Goal: Task Accomplishment & Management: Use online tool/utility

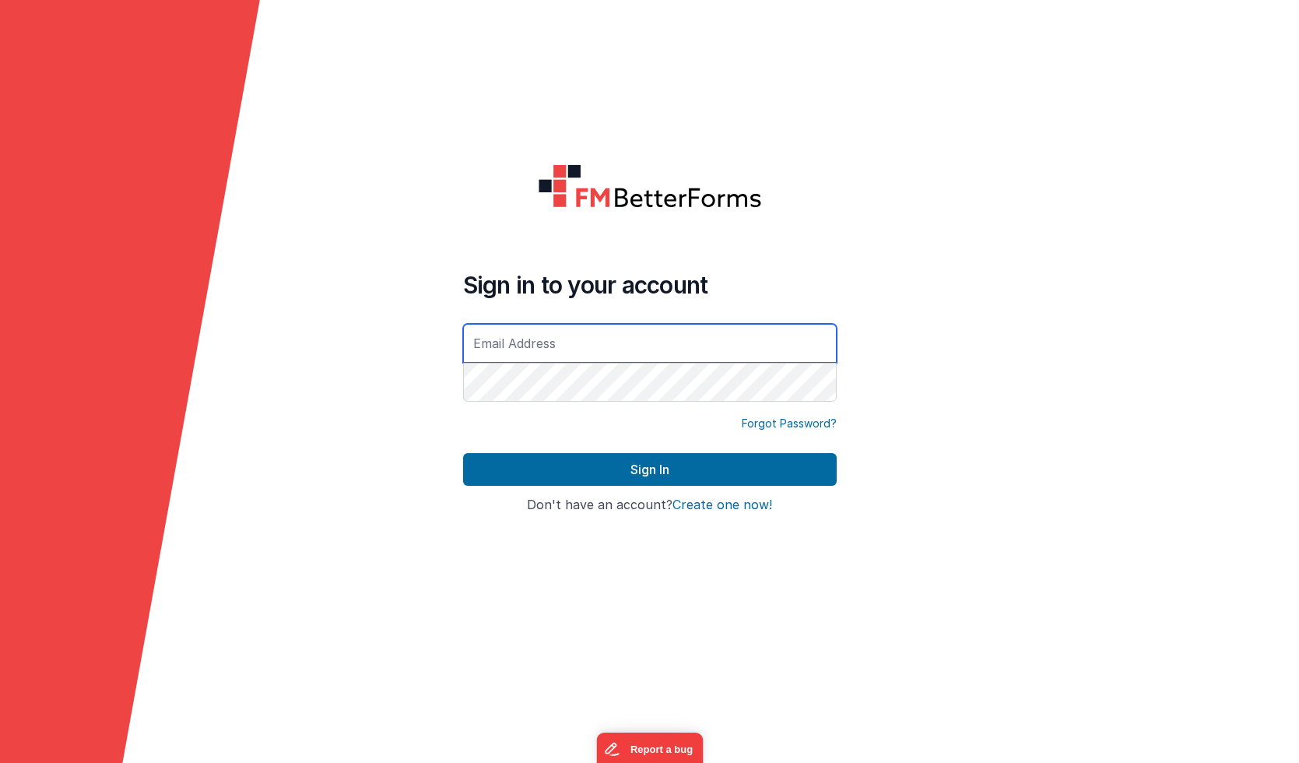
type input "[EMAIL_ADDRESS][DOMAIN_NAME]"
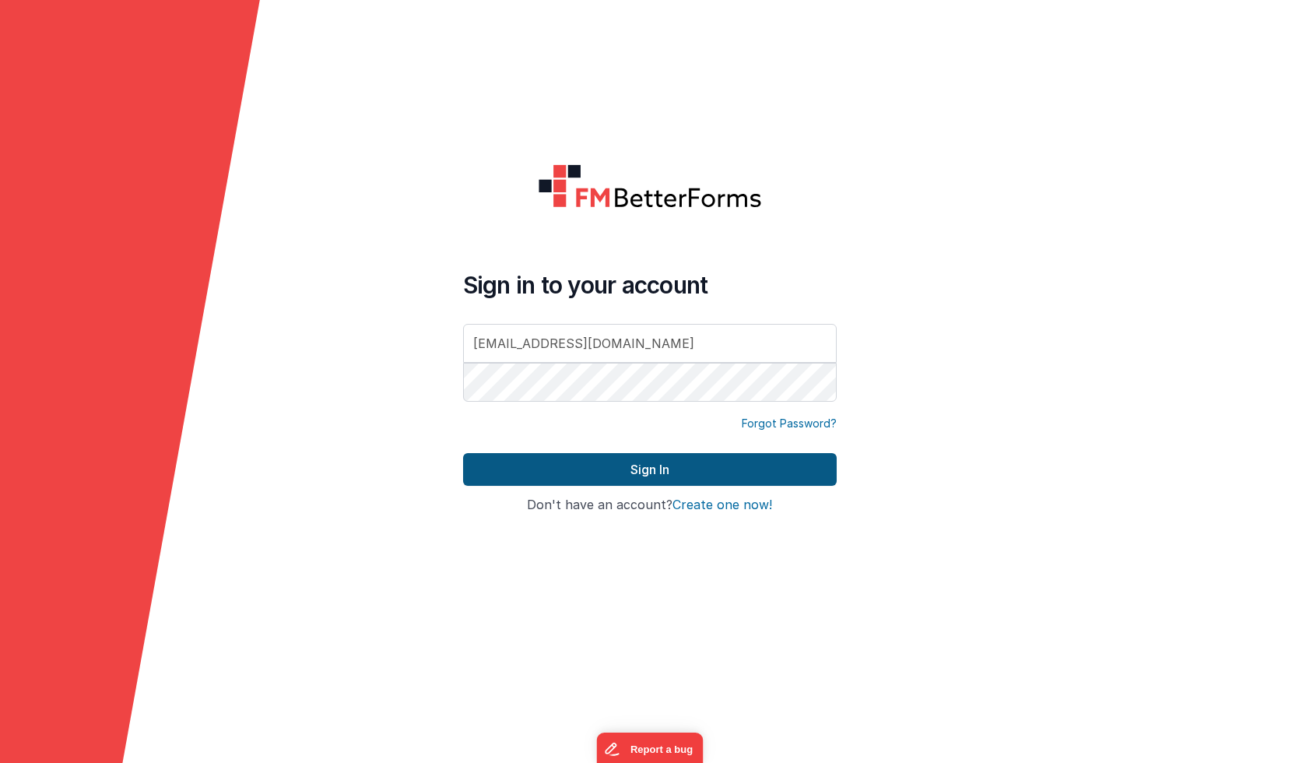
click at [645, 472] on button "Sign In" at bounding box center [650, 469] width 374 height 33
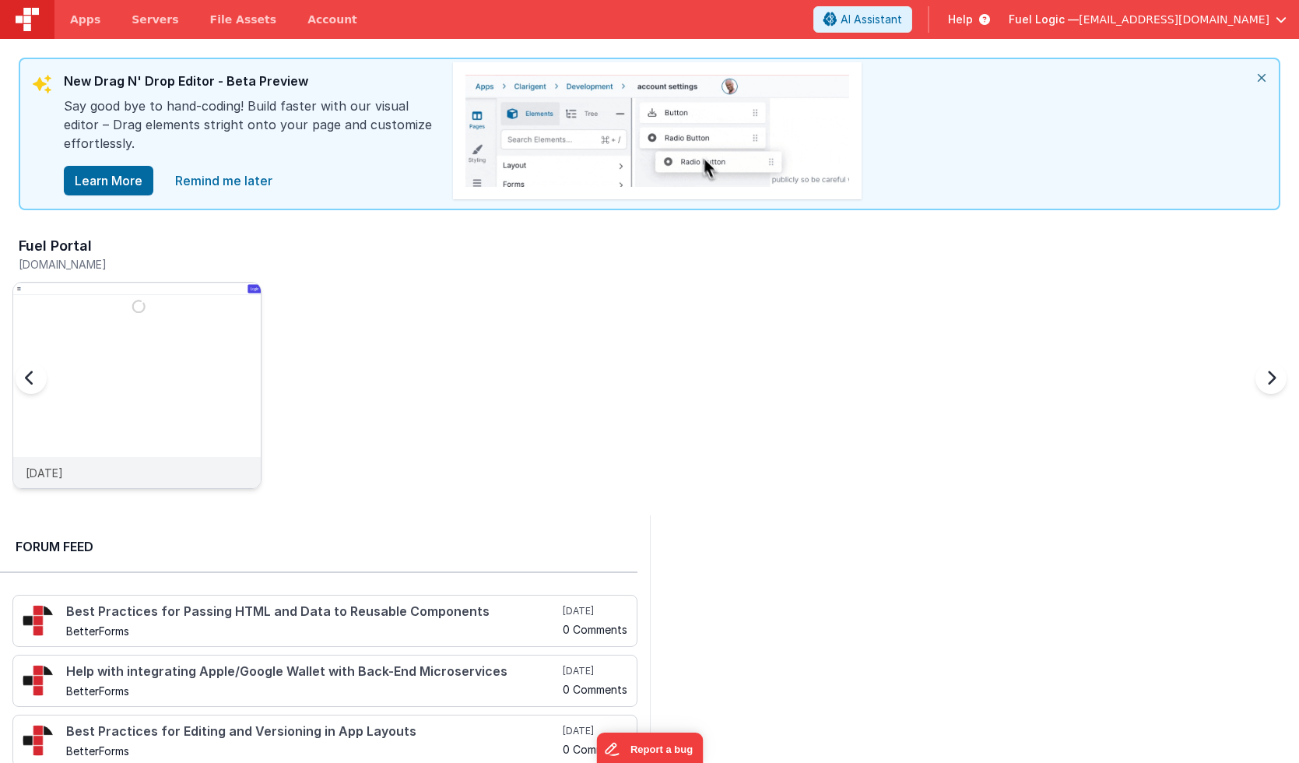
click at [201, 381] on img at bounding box center [136, 405] width 247 height 247
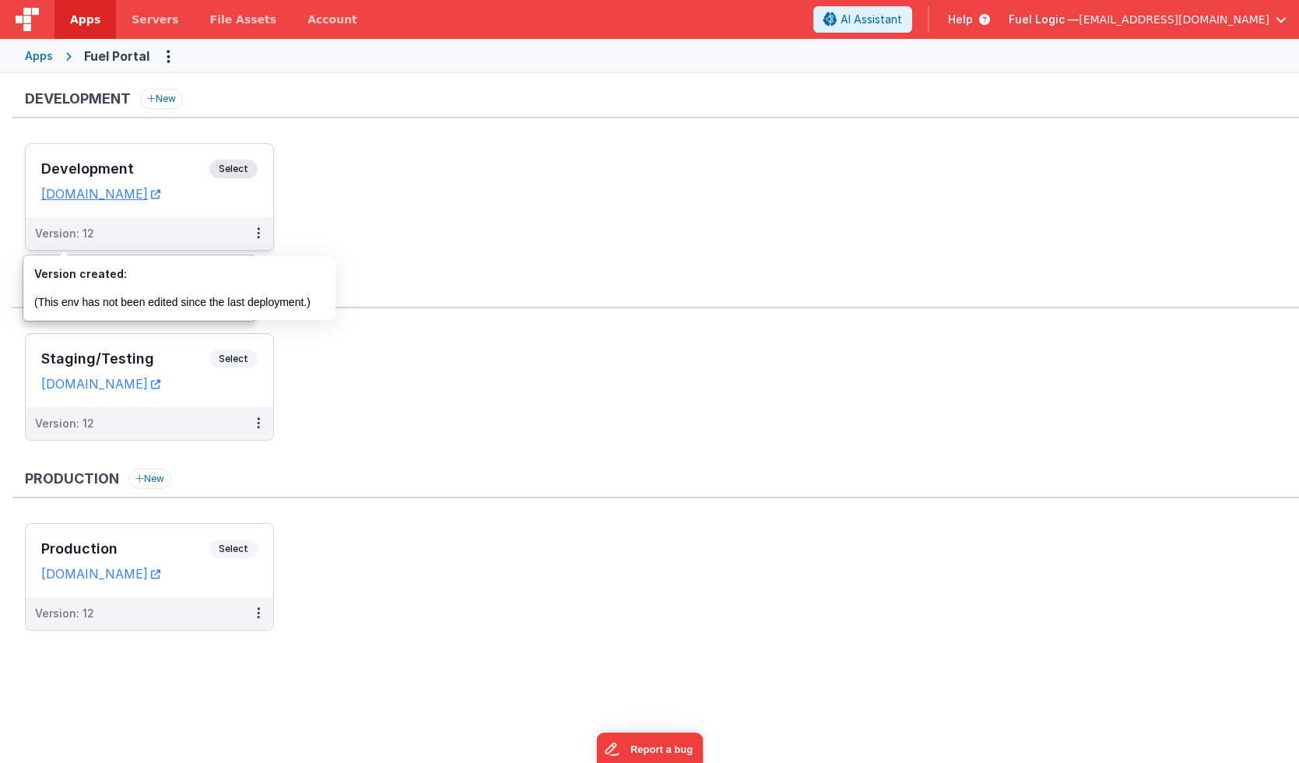
click at [162, 229] on div "Version: 12" at bounding box center [139, 234] width 209 height 16
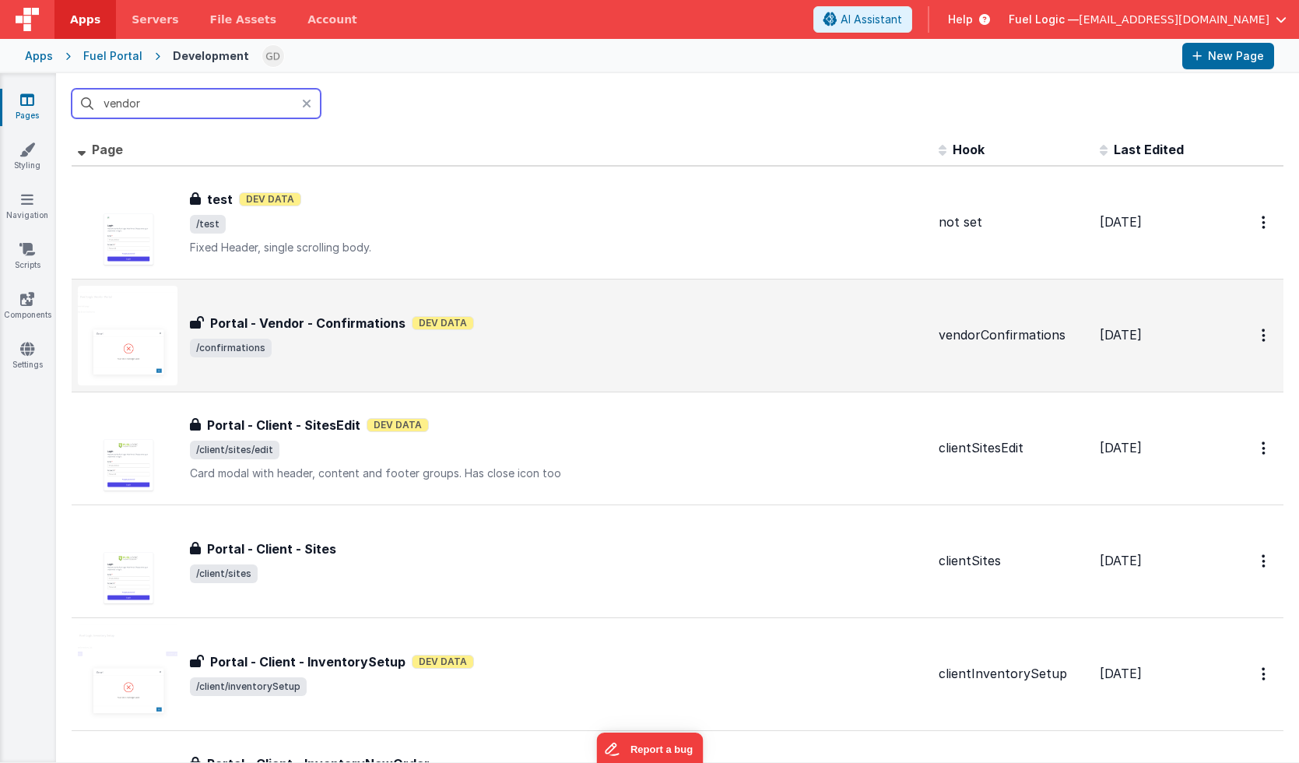
type input "vendor"
click at [598, 363] on div "Portal - Vendor - Confirmations Portal - Vendor - Confirmations Dev Data /confi…" at bounding box center [502, 336] width 848 height 100
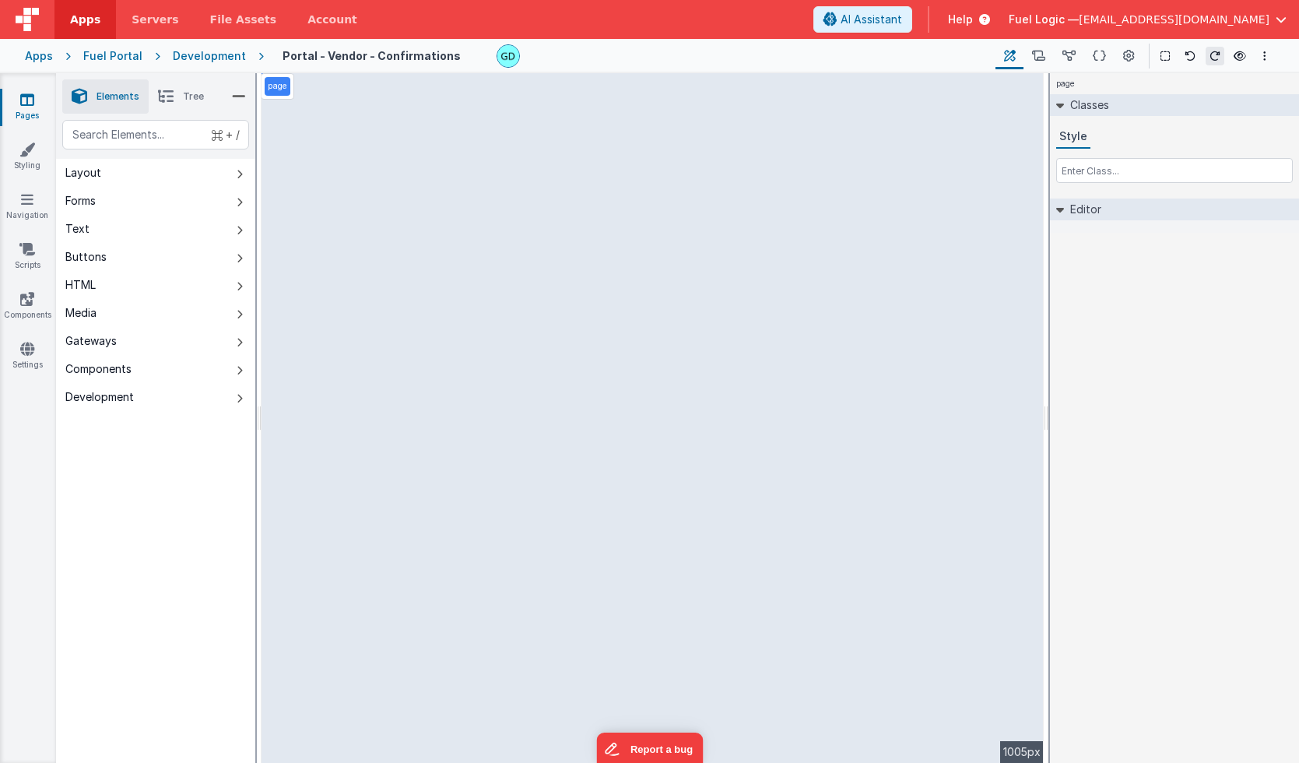
click at [185, 57] on div "Development" at bounding box center [209, 56] width 73 height 16
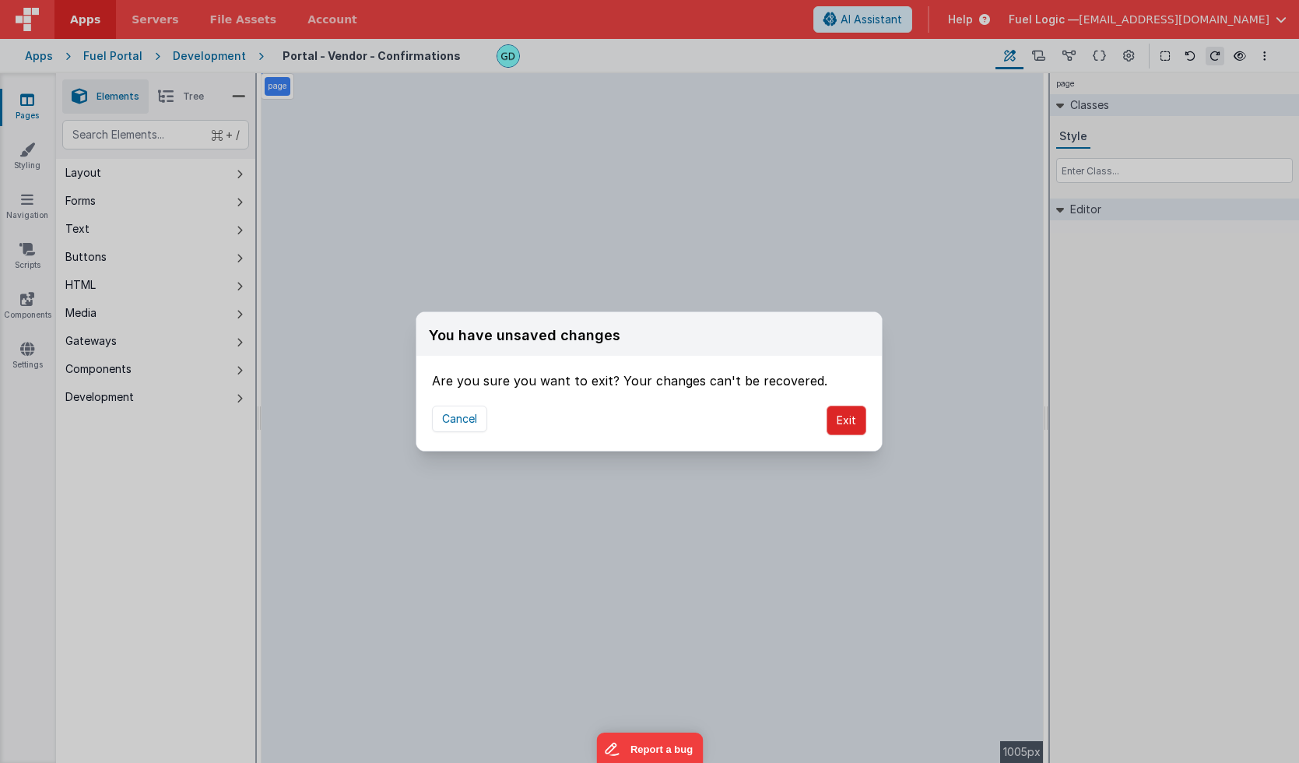
click at [845, 418] on button "Exit" at bounding box center [846, 420] width 40 height 30
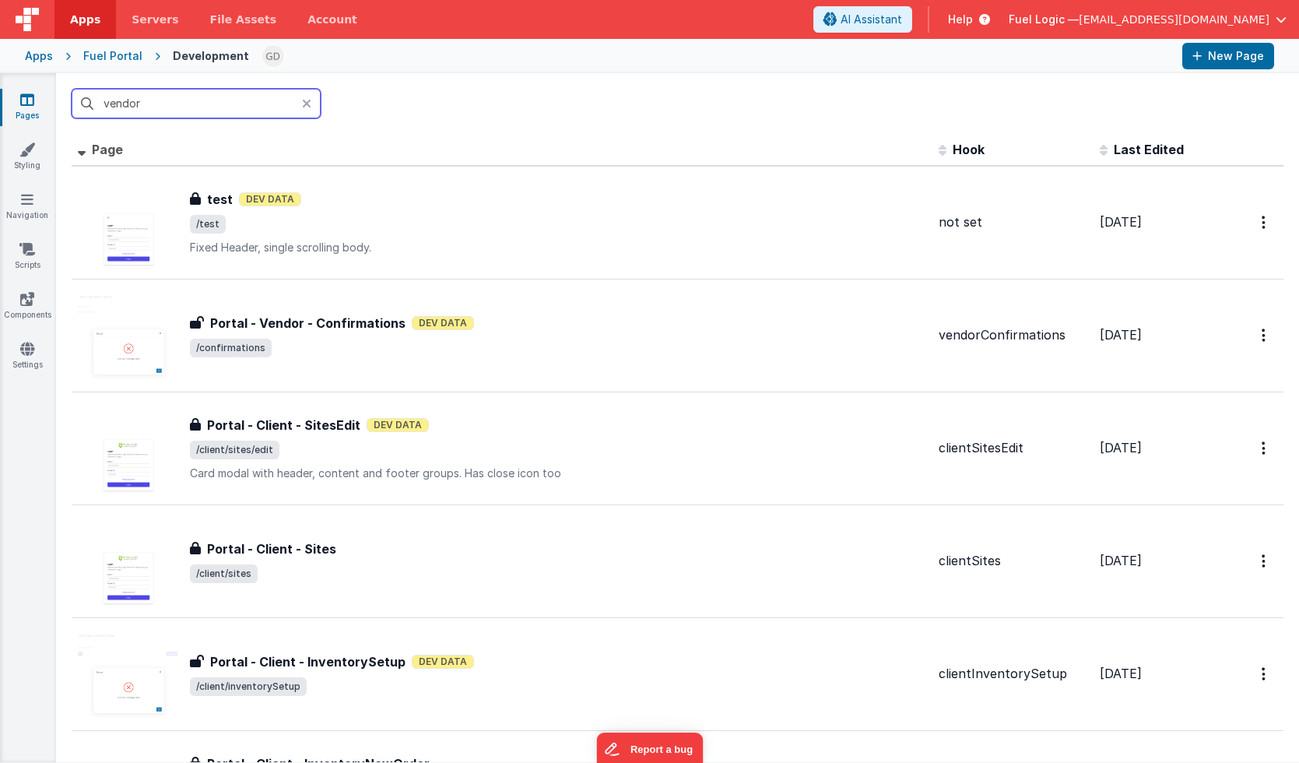
click at [226, 109] on input "vendor" at bounding box center [196, 104] width 249 height 30
type input "vendor"
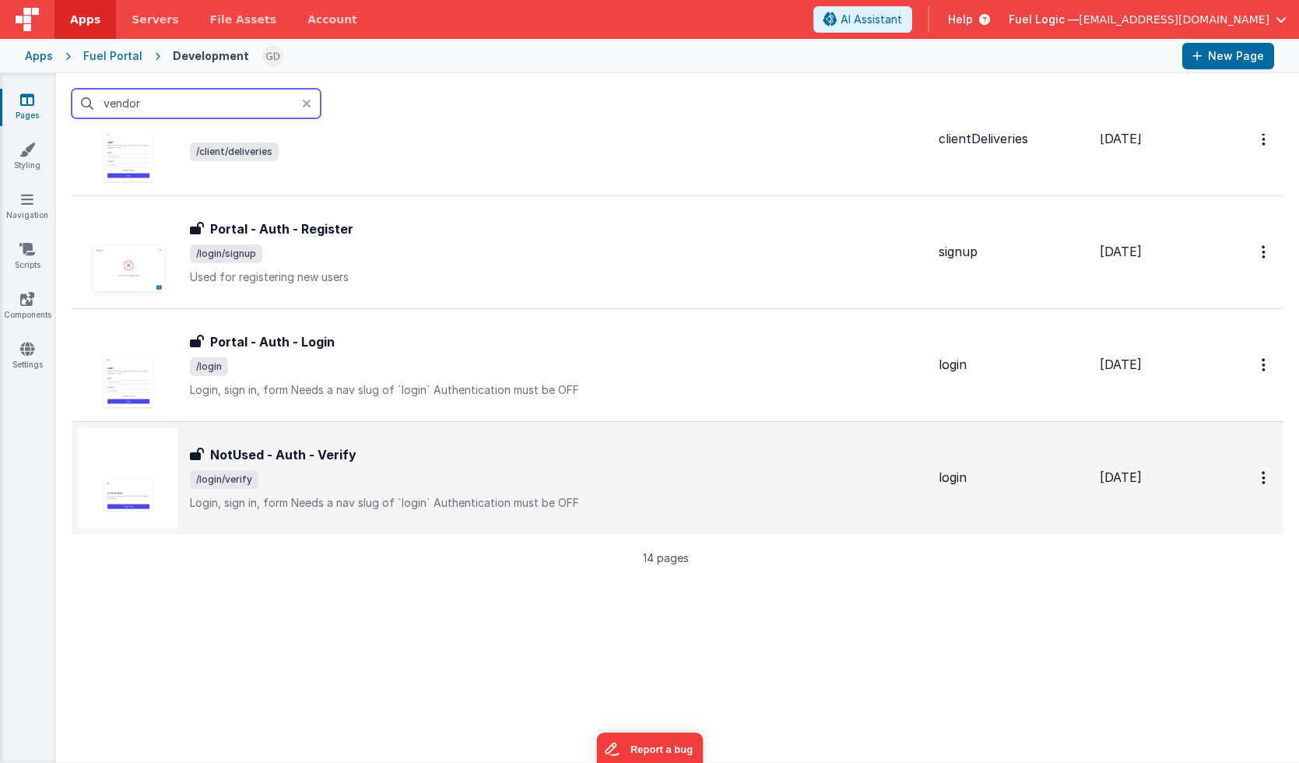
scroll to position [776, 0]
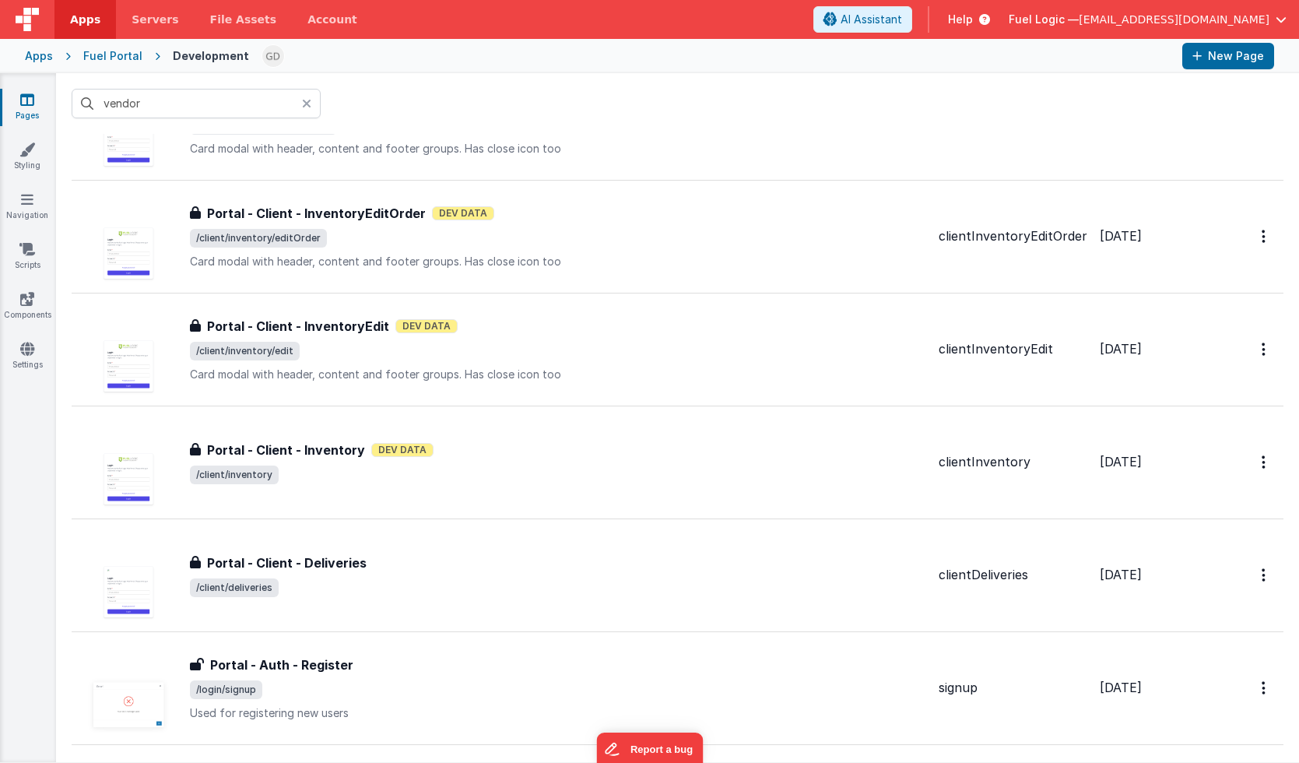
click at [113, 56] on div "Fuel Portal" at bounding box center [112, 56] width 59 height 16
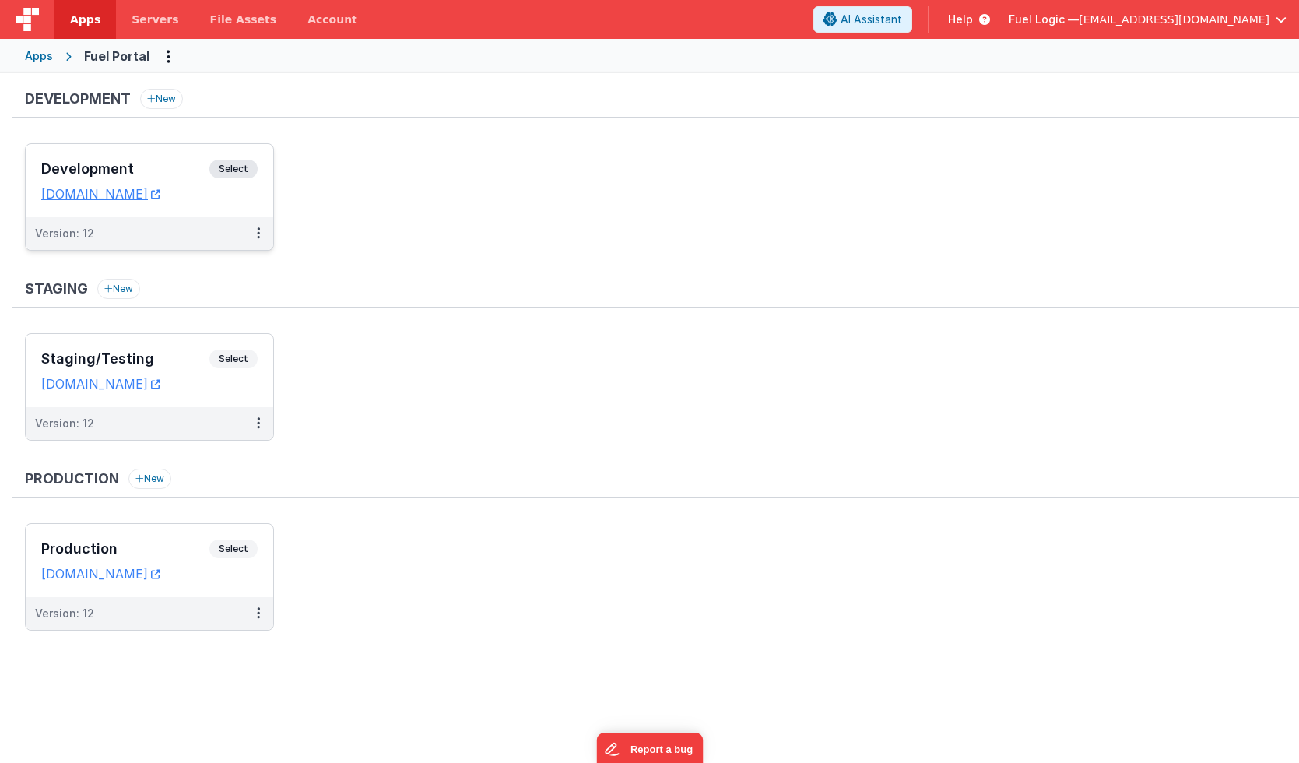
click at [131, 160] on div "Development Select" at bounding box center [149, 173] width 216 height 26
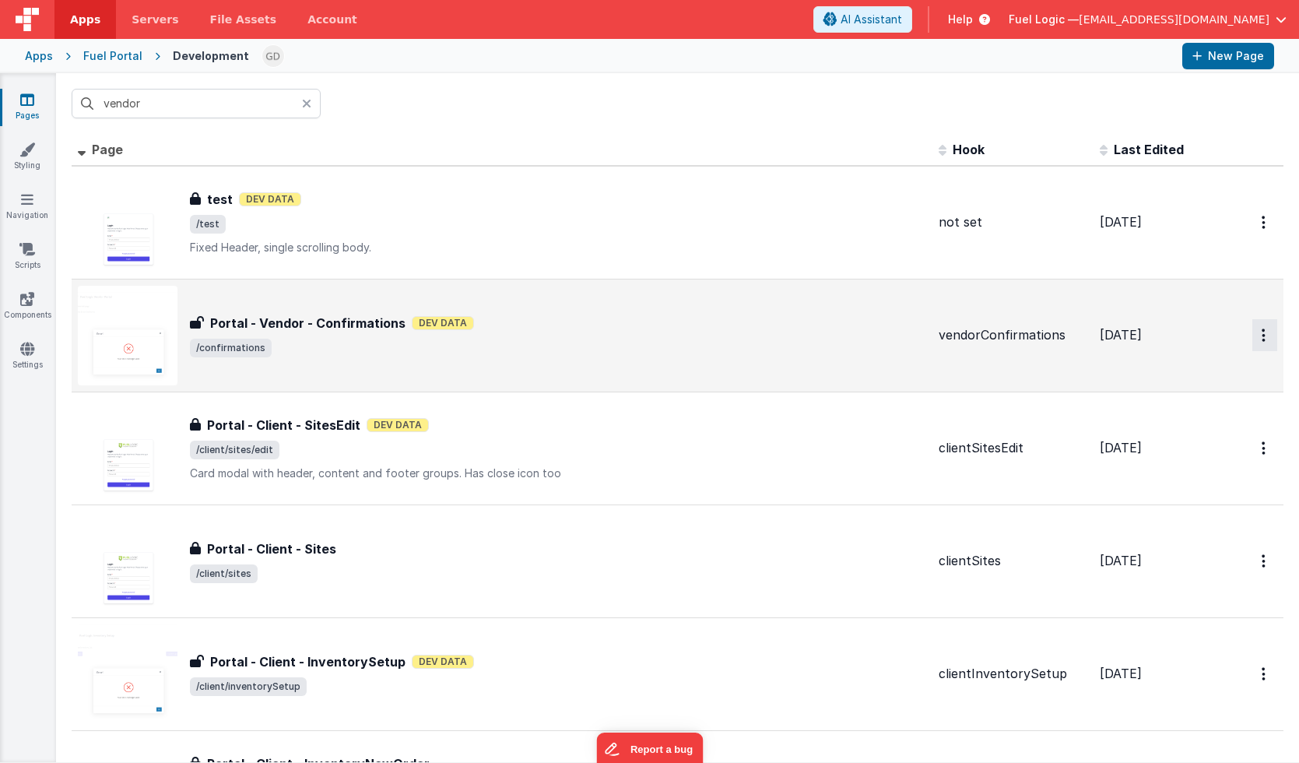
click at [1258, 337] on button "Options" at bounding box center [1264, 335] width 25 height 32
click at [1206, 426] on link "Duplicate" at bounding box center [1208, 428] width 137 height 30
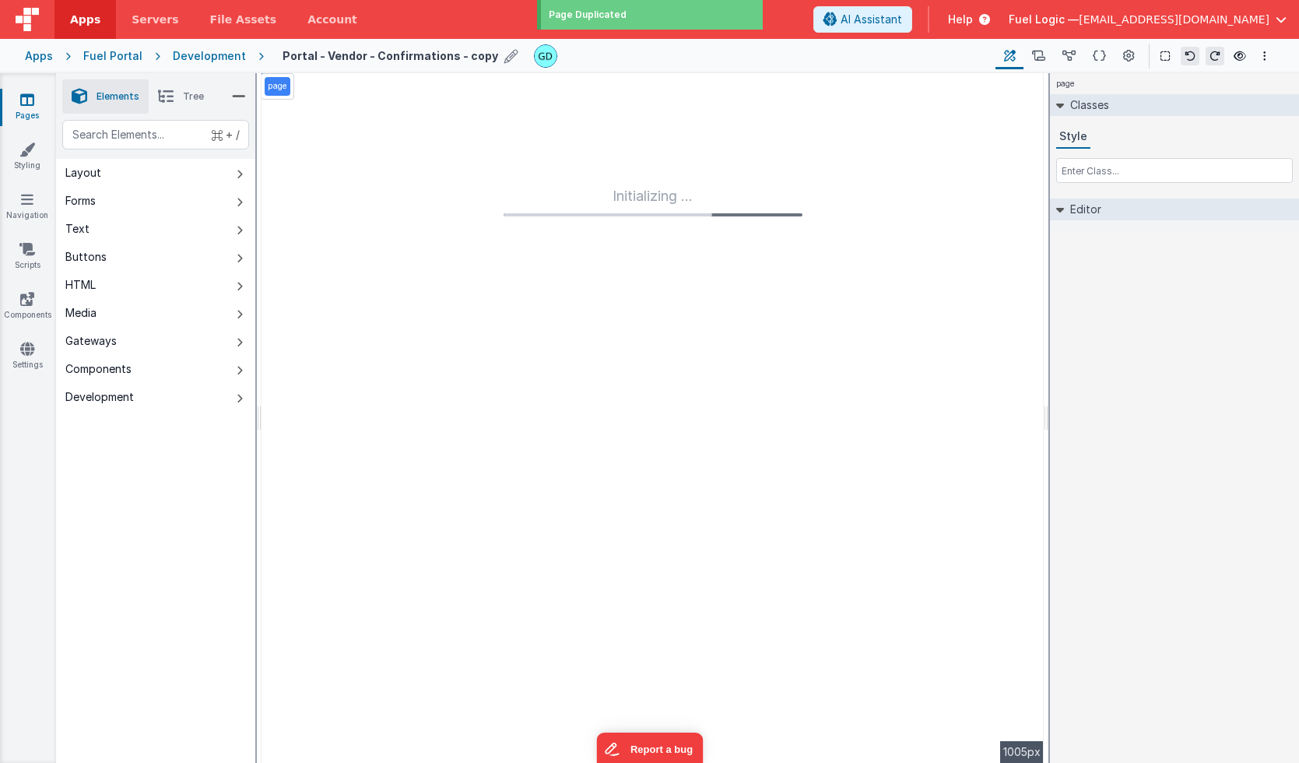
click at [504, 55] on icon at bounding box center [511, 56] width 14 height 22
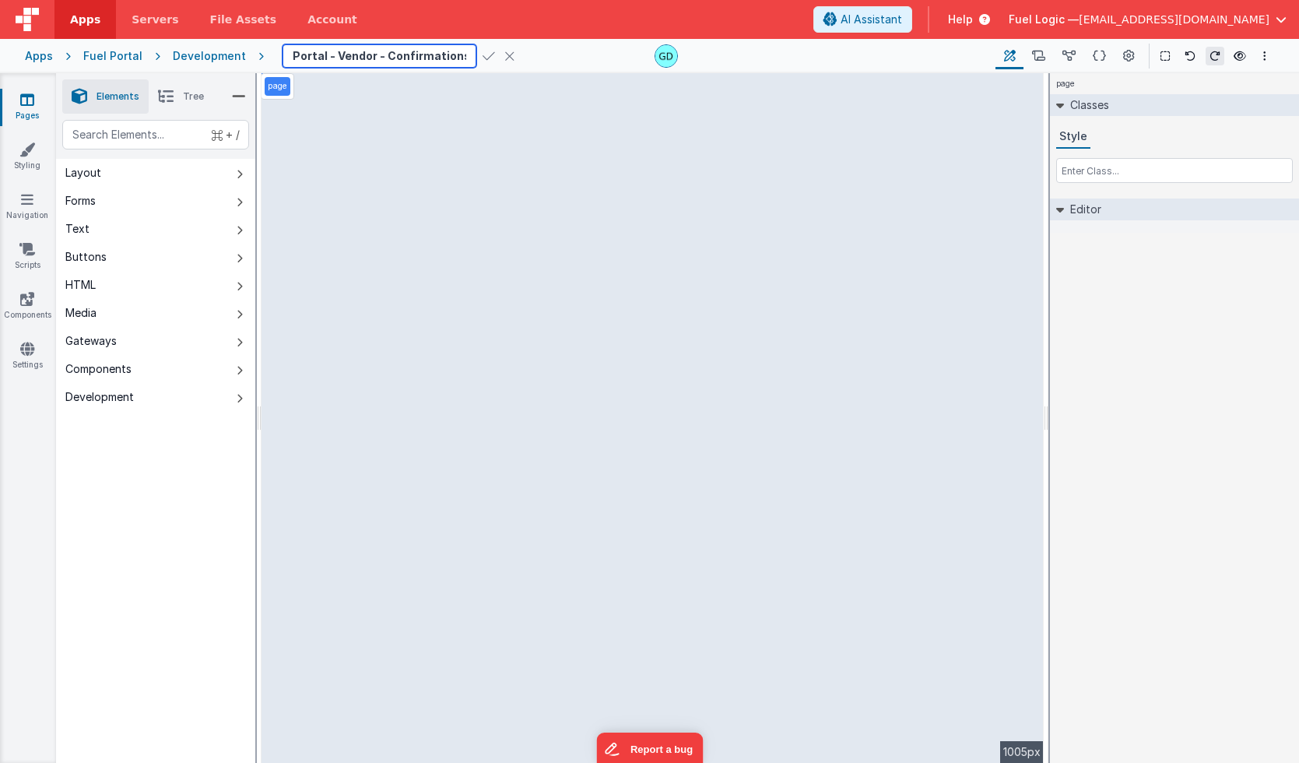
drag, startPoint x: 338, startPoint y: 58, endPoint x: 461, endPoint y: 63, distance: 122.3
click at [461, 63] on input "Portal - Vendor - Confirmations - copy" at bounding box center [379, 55] width 194 height 23
type input "Portal - Vendor - Deliveries"
click at [482, 58] on icon at bounding box center [488, 56] width 12 height 22
click at [1122, 54] on button at bounding box center [1128, 56] width 28 height 26
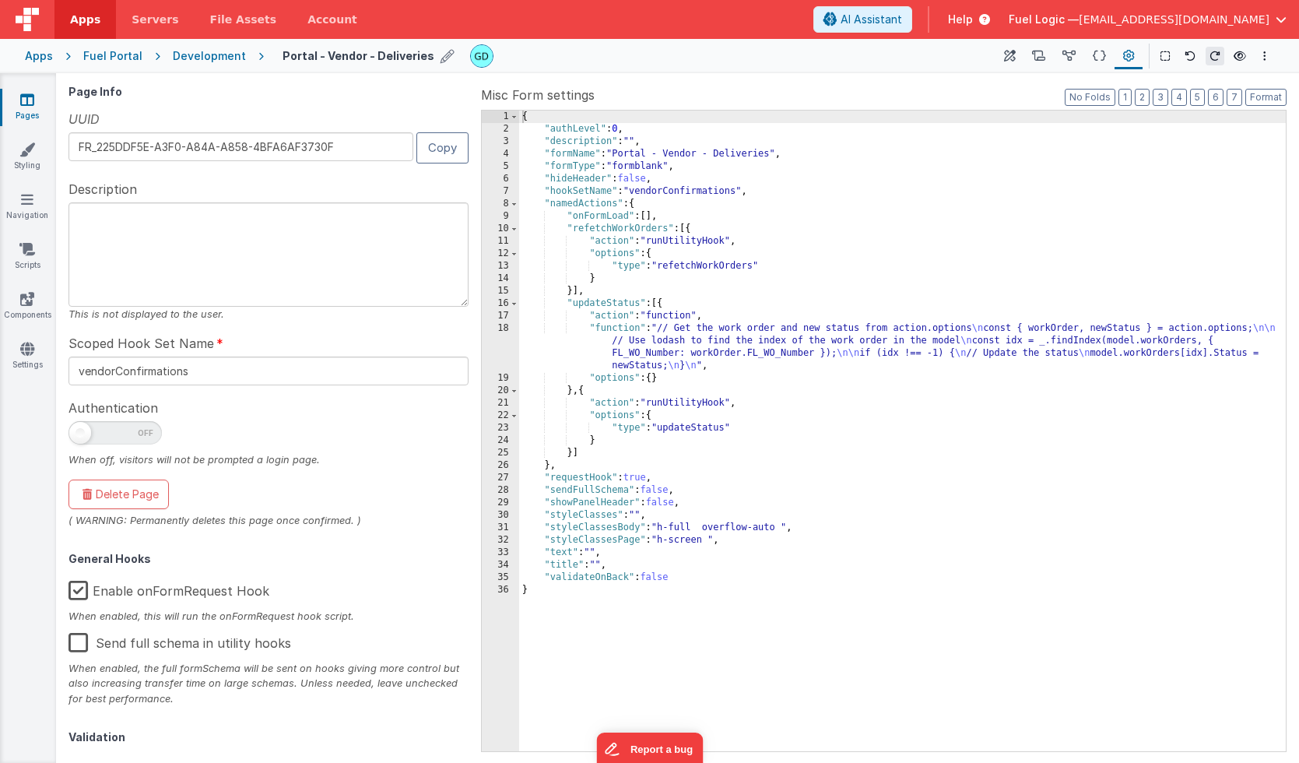
click at [84, 430] on span at bounding box center [80, 433] width 22 height 22
click at [81, 430] on input "checkbox" at bounding box center [74, 430] width 12 height 12
checkbox input "true"
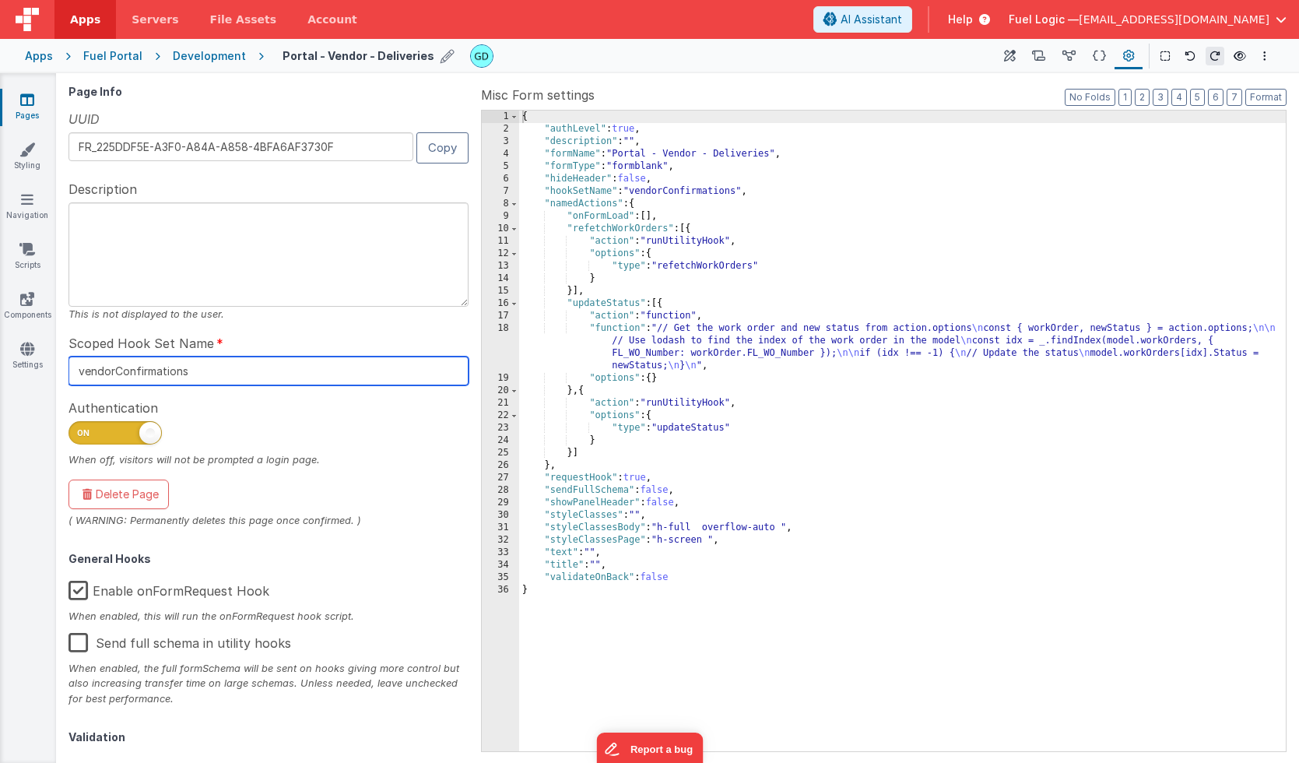
drag, startPoint x: 117, startPoint y: 373, endPoint x: 185, endPoint y: 378, distance: 68.7
click at [185, 378] on input "vendorConfirmations" at bounding box center [268, 370] width 400 height 29
type input "vendorDeliveries"
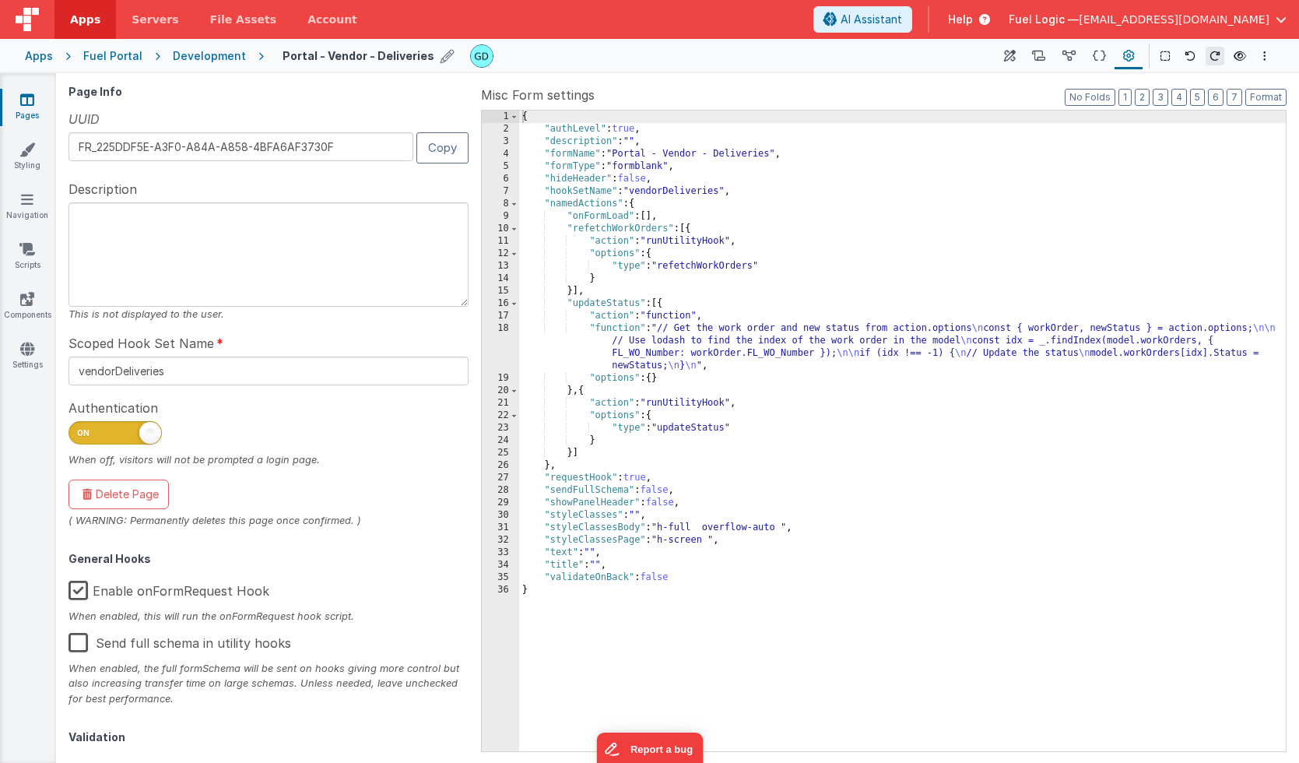
click at [952, 267] on div "{ "authLevel" : true , "description" : "" , "formName" : "Portal - Vendor - Del…" at bounding box center [902, 442] width 766 height 665
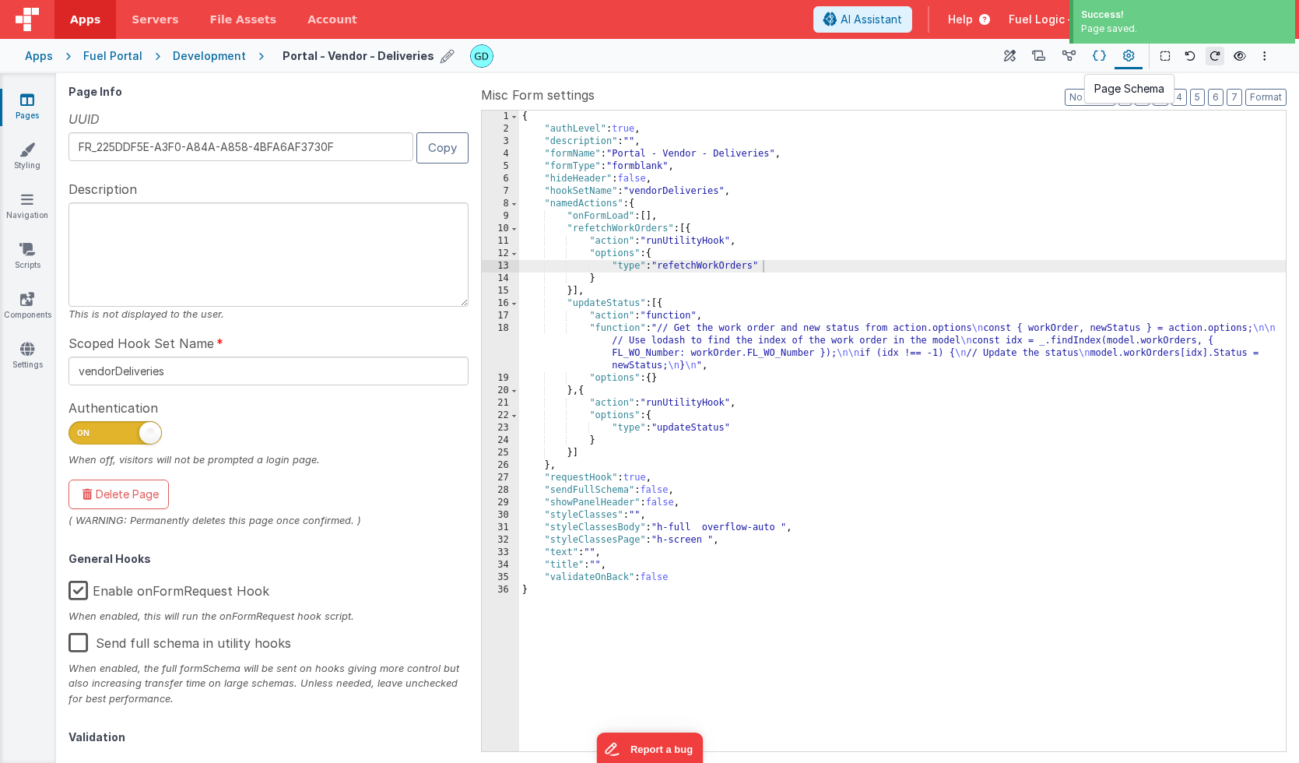
click at [1095, 58] on icon at bounding box center [1099, 56] width 13 height 16
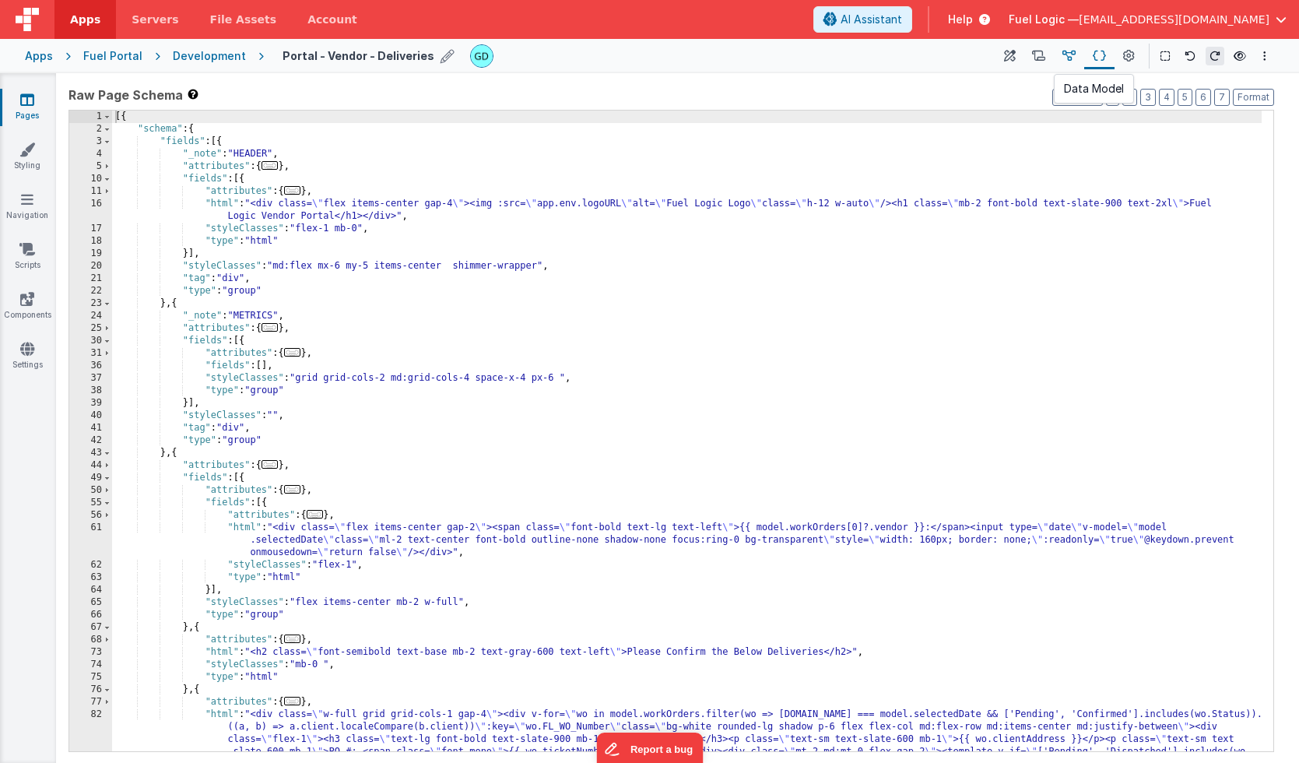
click at [1073, 56] on icon at bounding box center [1068, 56] width 13 height 16
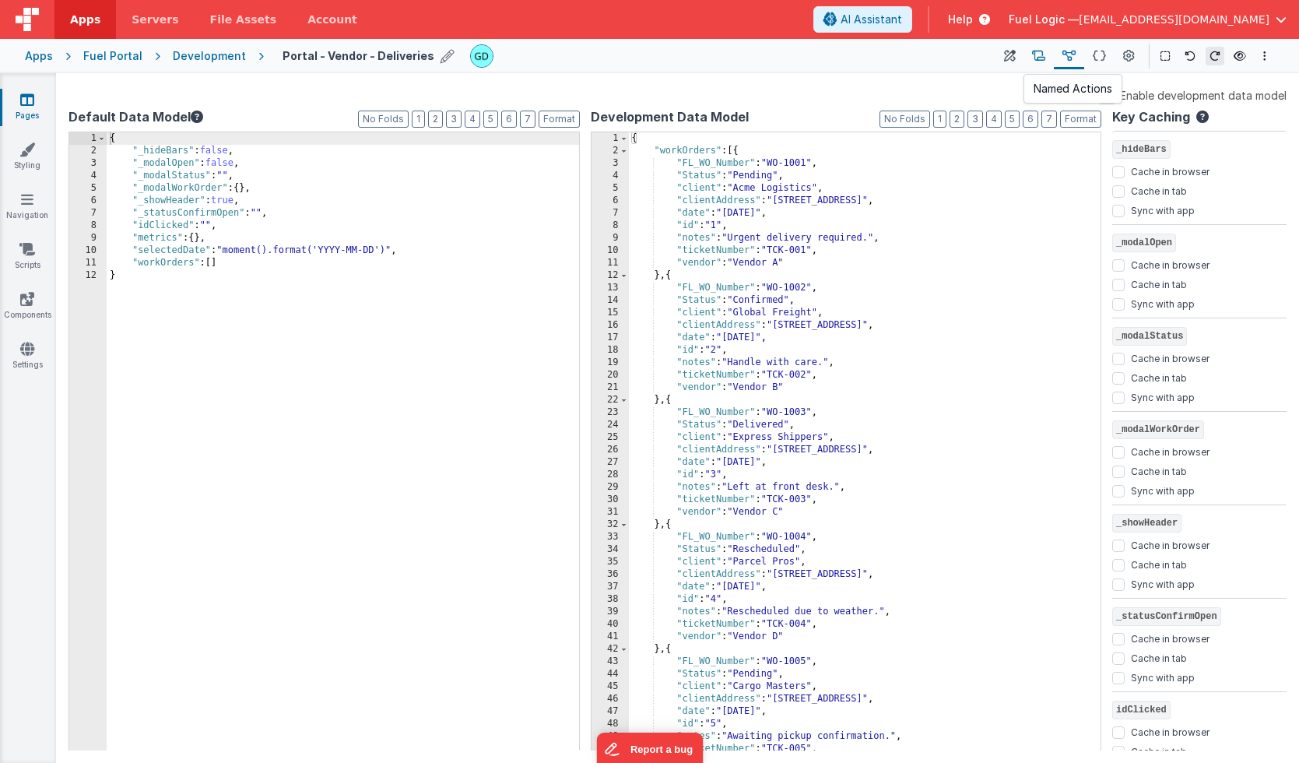
click at [1037, 59] on icon at bounding box center [1038, 56] width 13 height 16
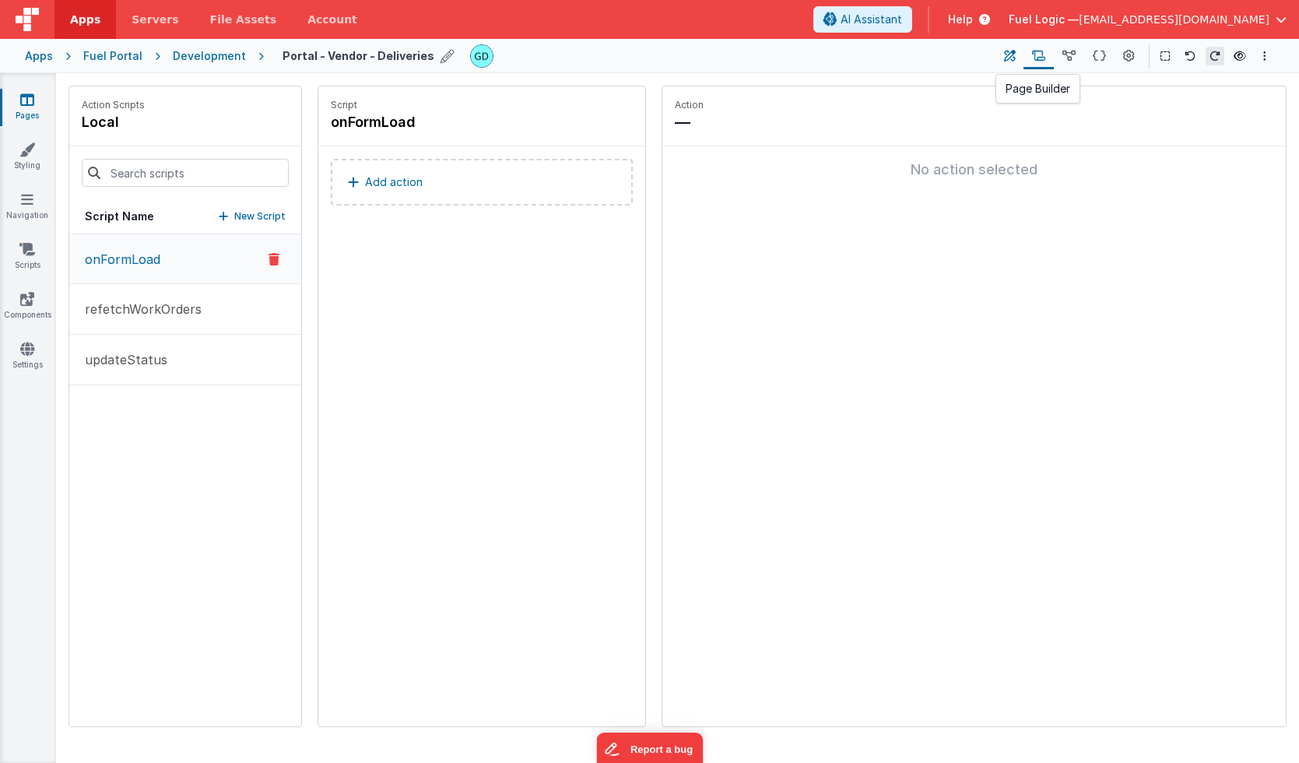
click at [1008, 57] on icon at bounding box center [1010, 56] width 12 height 16
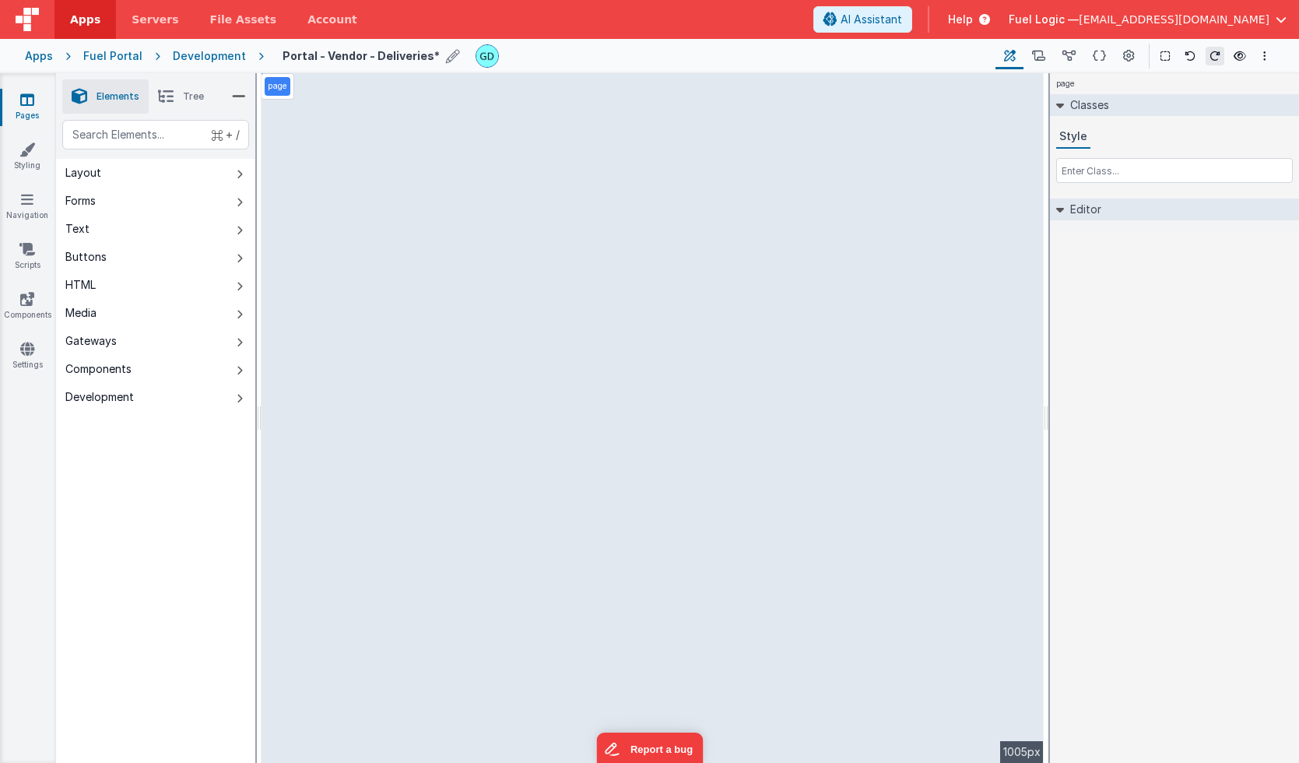
click at [192, 63] on div "Development" at bounding box center [209, 56] width 73 height 16
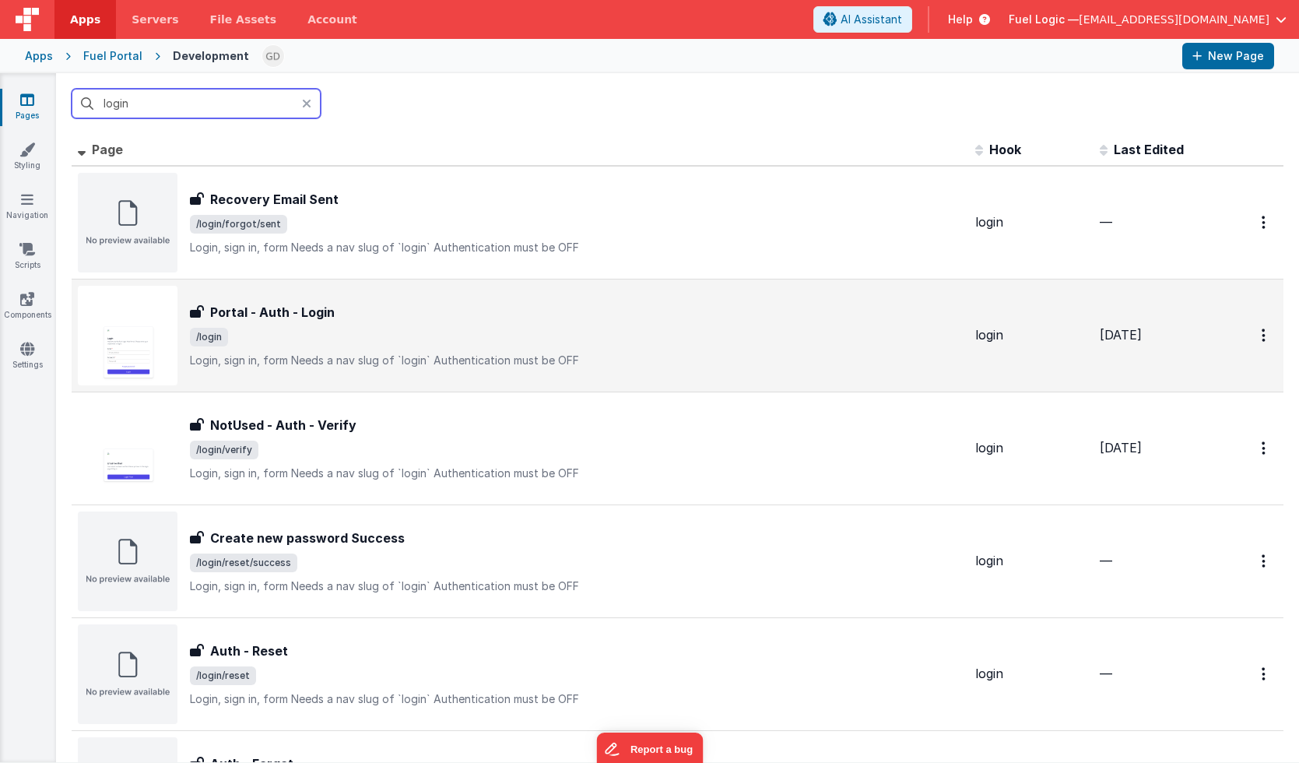
type input "login"
click at [595, 331] on span "/login" at bounding box center [576, 337] width 773 height 19
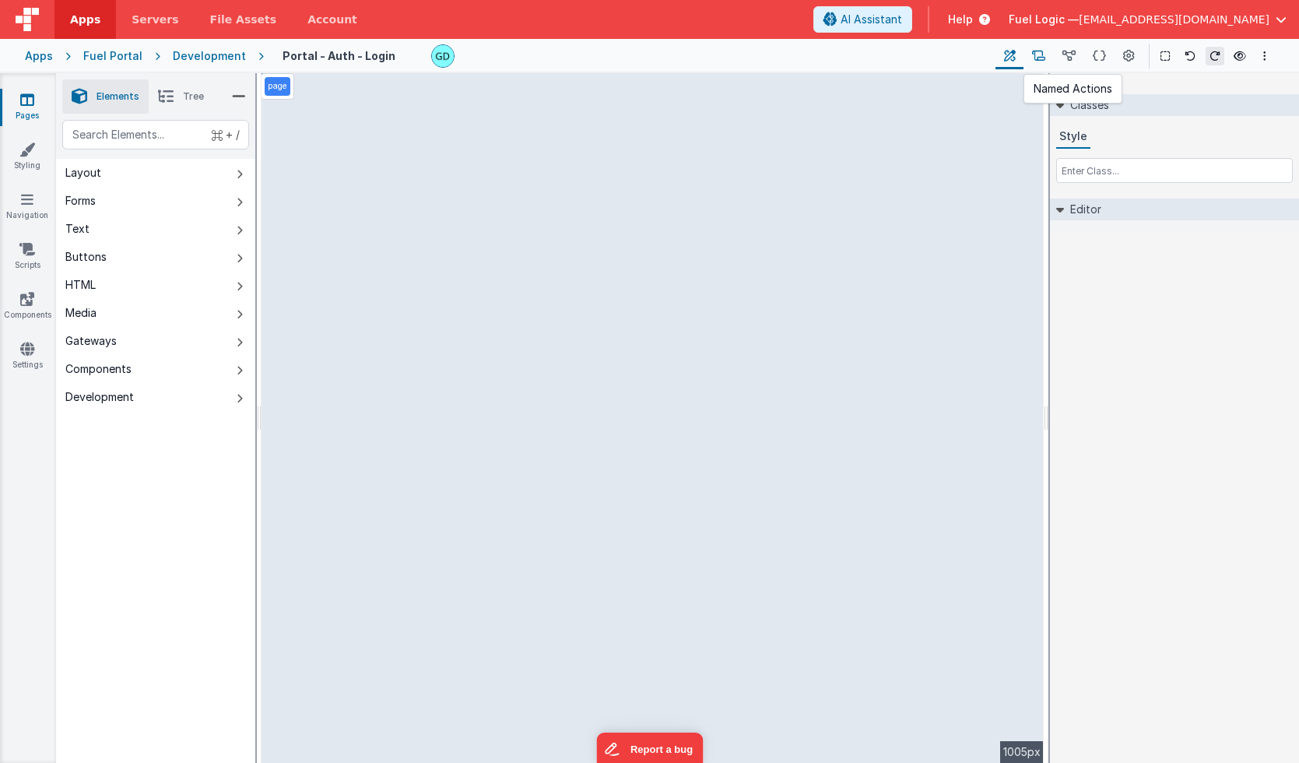
click at [1040, 58] on icon at bounding box center [1038, 56] width 13 height 16
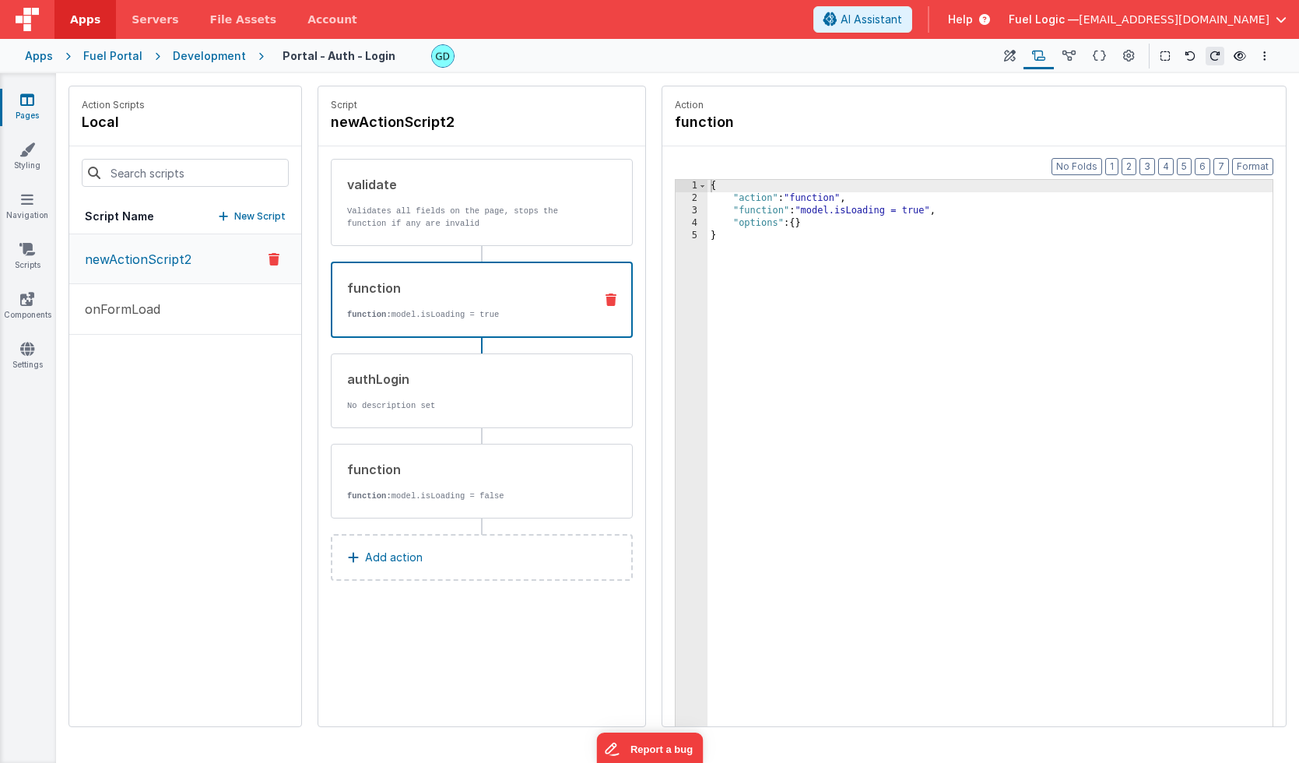
click at [458, 306] on div "function function: model.isLoading = true" at bounding box center [456, 300] width 249 height 42
click at [440, 404] on p "No description set" at bounding box center [464, 405] width 235 height 12
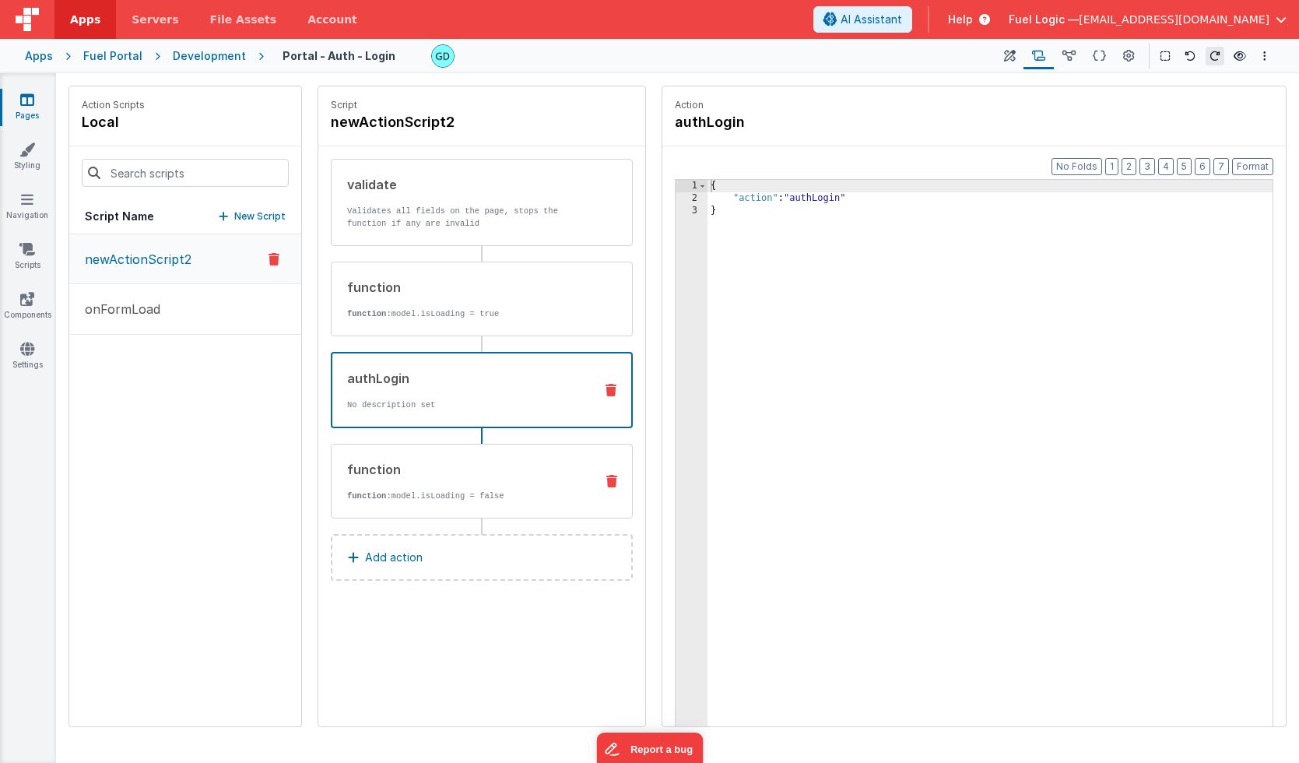
click at [461, 482] on div "function function: model.isLoading = false" at bounding box center [456, 481] width 251 height 42
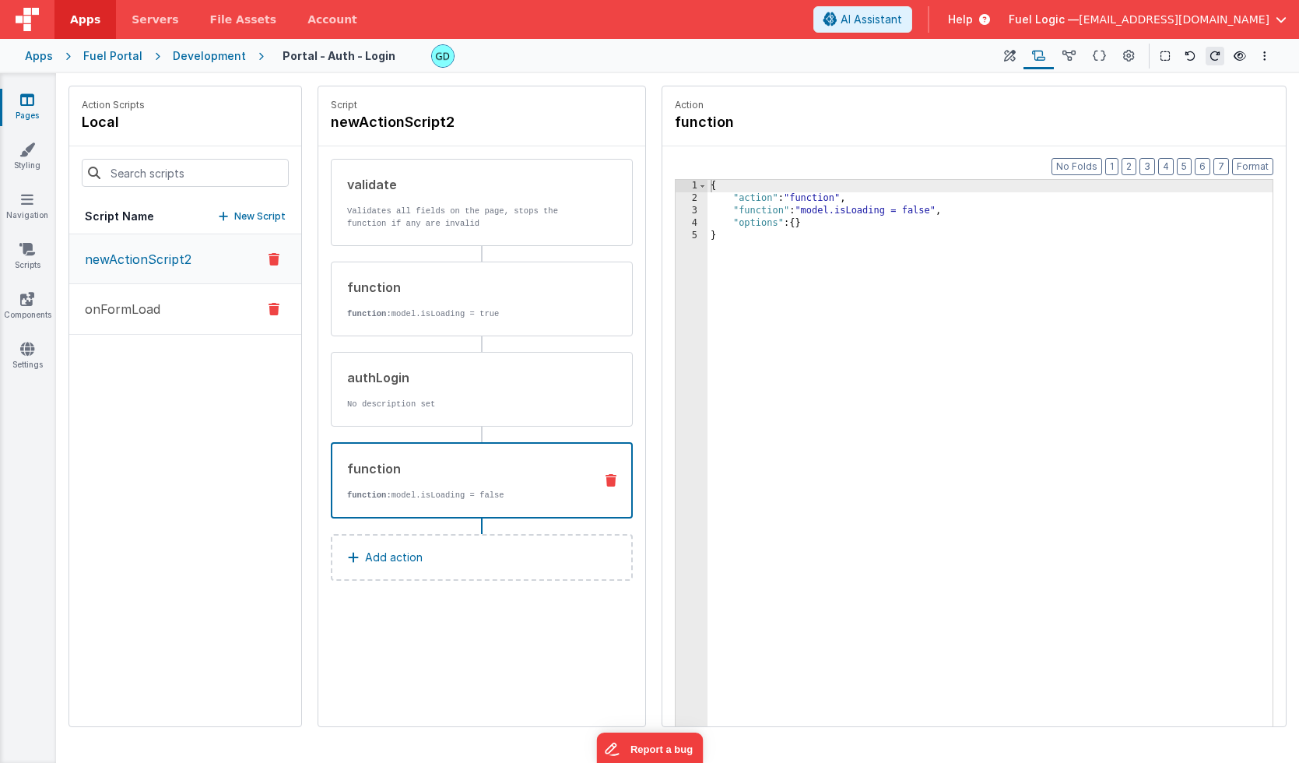
click at [153, 309] on p "onFormLoad" at bounding box center [117, 309] width 85 height 19
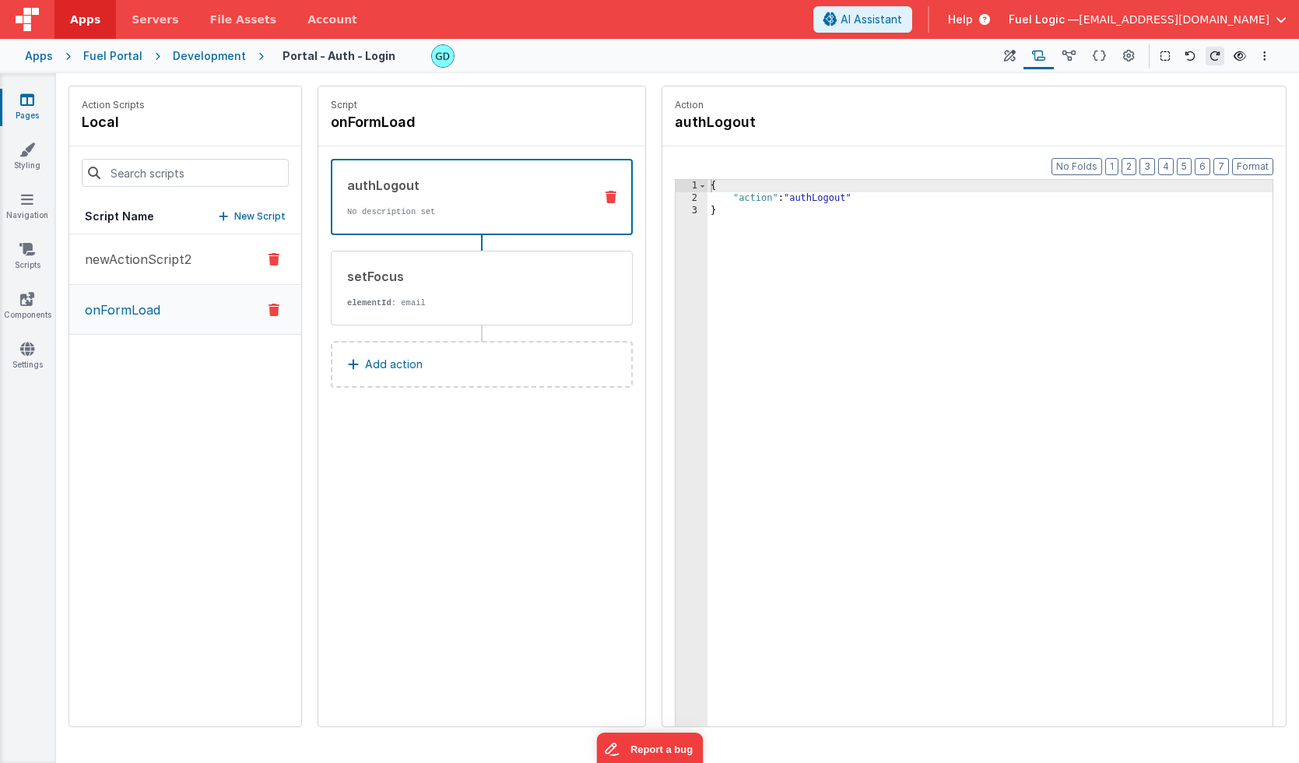
click at [150, 266] on p "newActionScript2" at bounding box center [133, 259] width 116 height 19
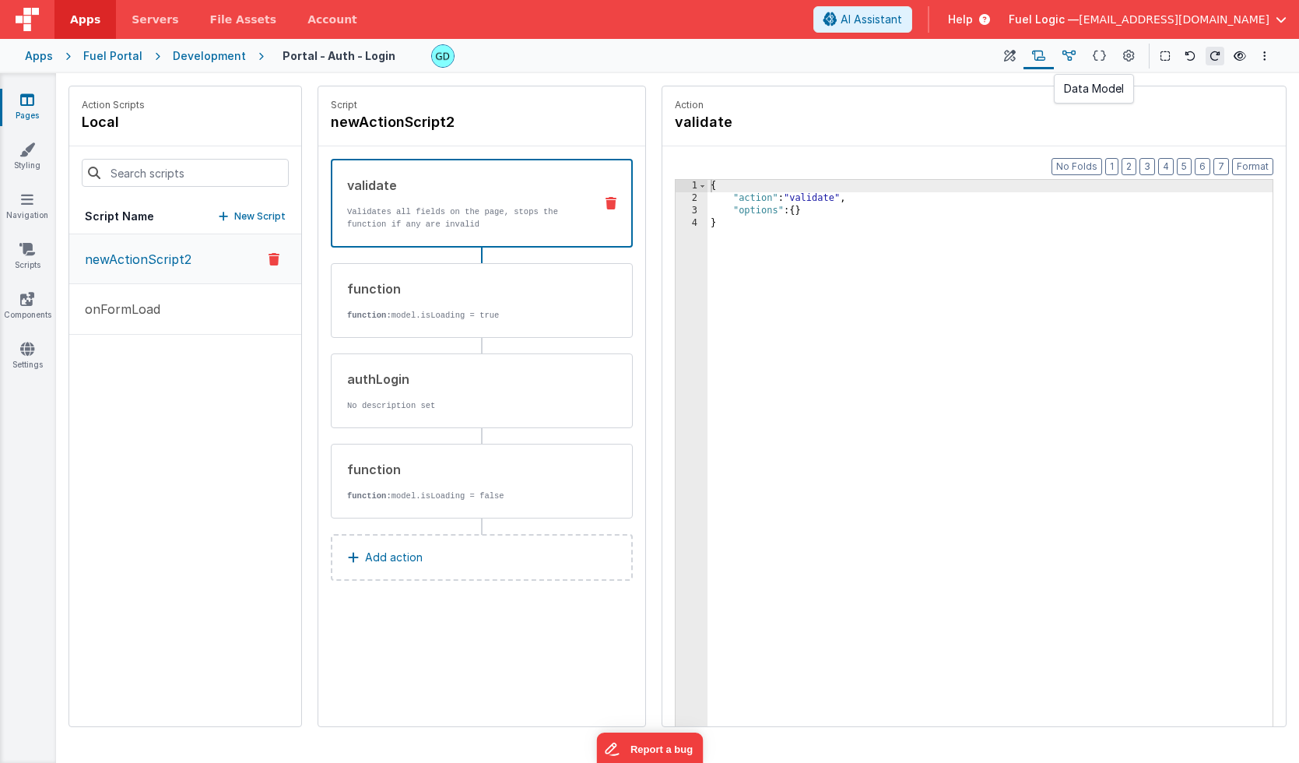
click at [1072, 58] on icon at bounding box center [1068, 56] width 13 height 16
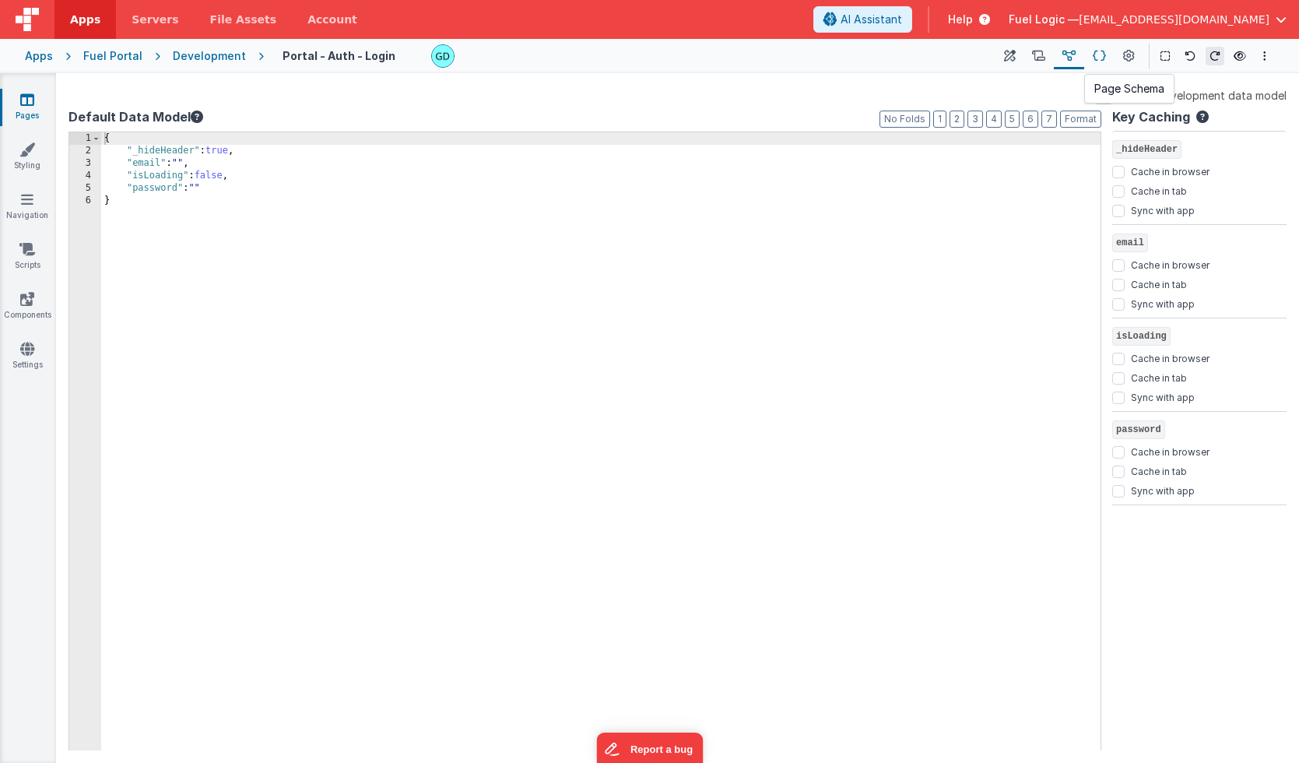
click at [1108, 57] on button at bounding box center [1099, 56] width 30 height 26
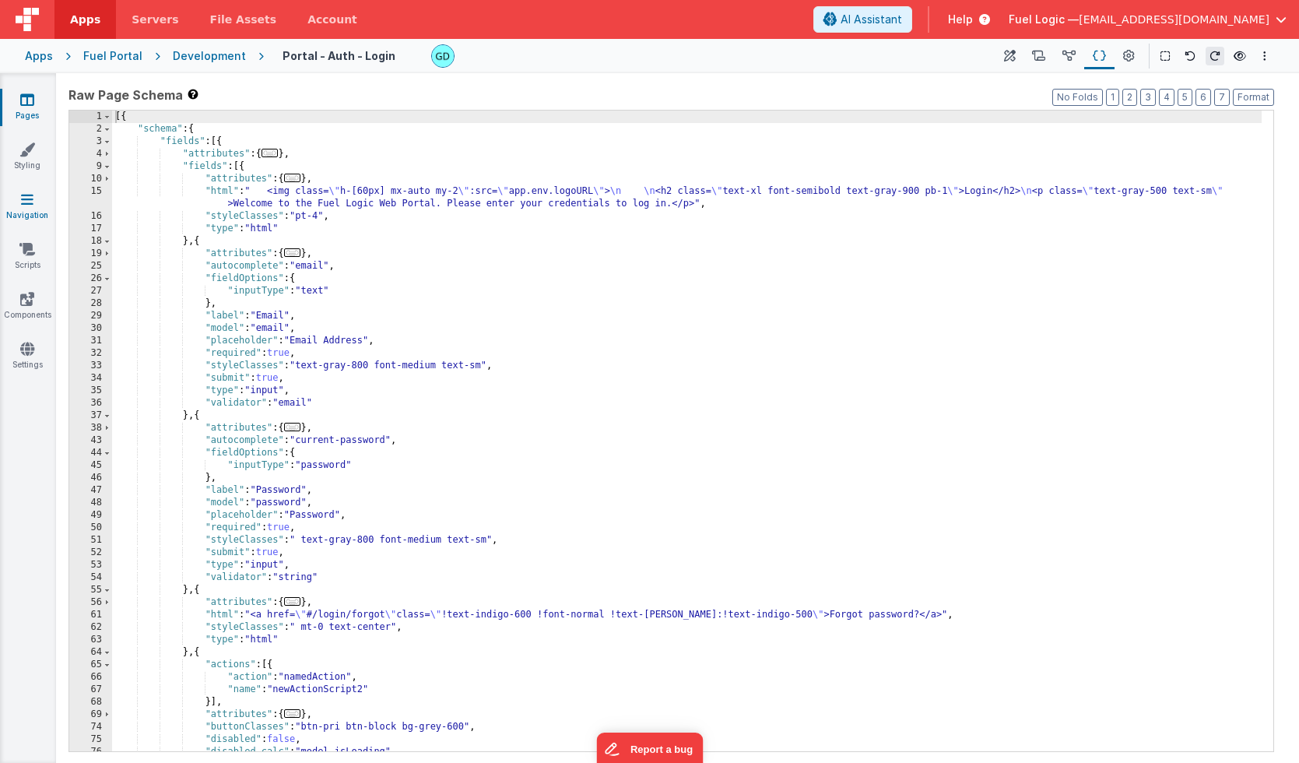
click at [28, 201] on icon at bounding box center [27, 199] width 12 height 16
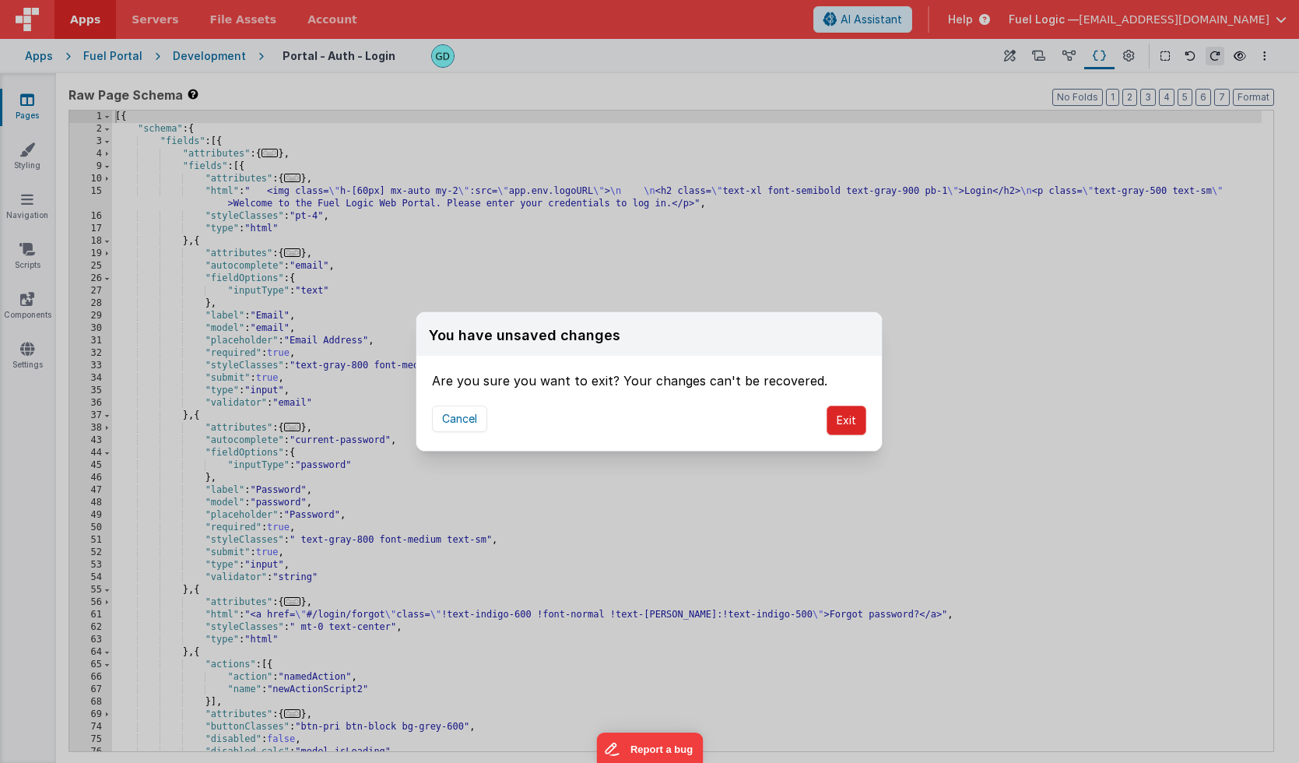
click at [848, 420] on button "Exit" at bounding box center [846, 420] width 40 height 30
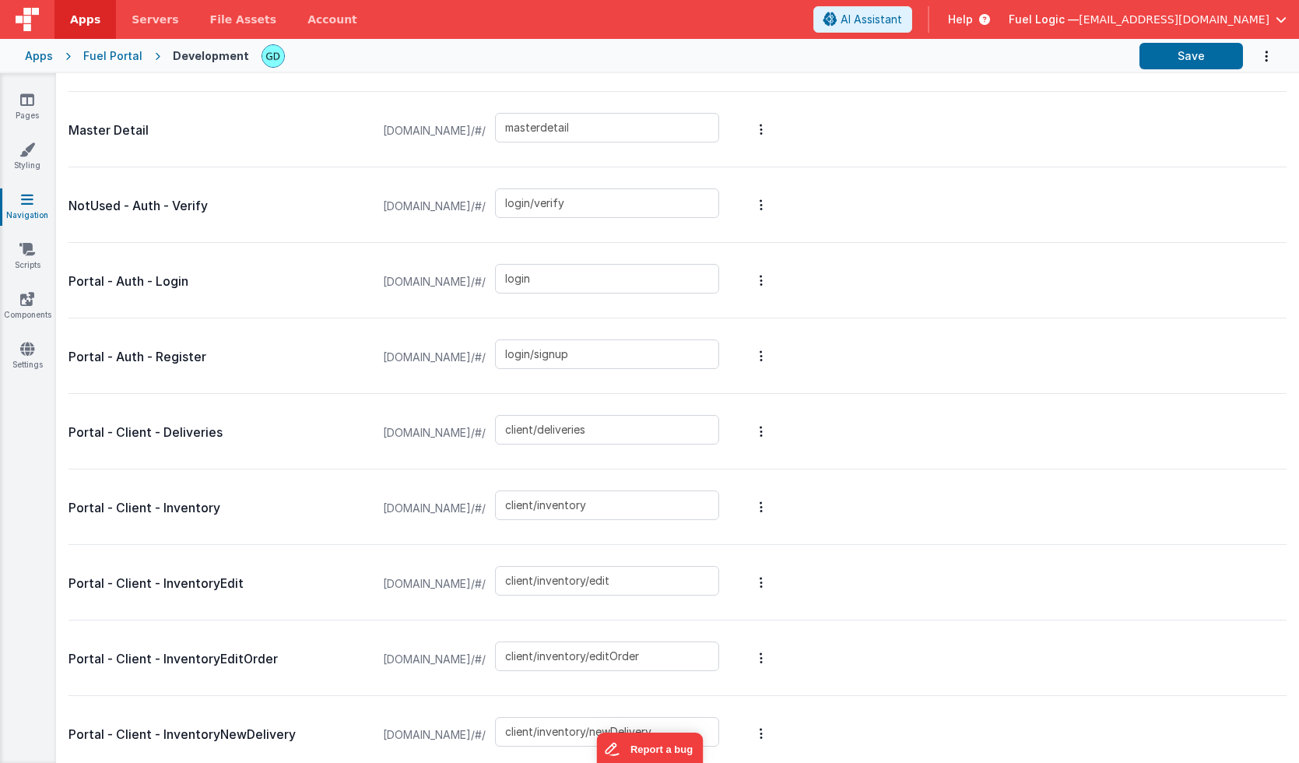
scroll to position [1000, 0]
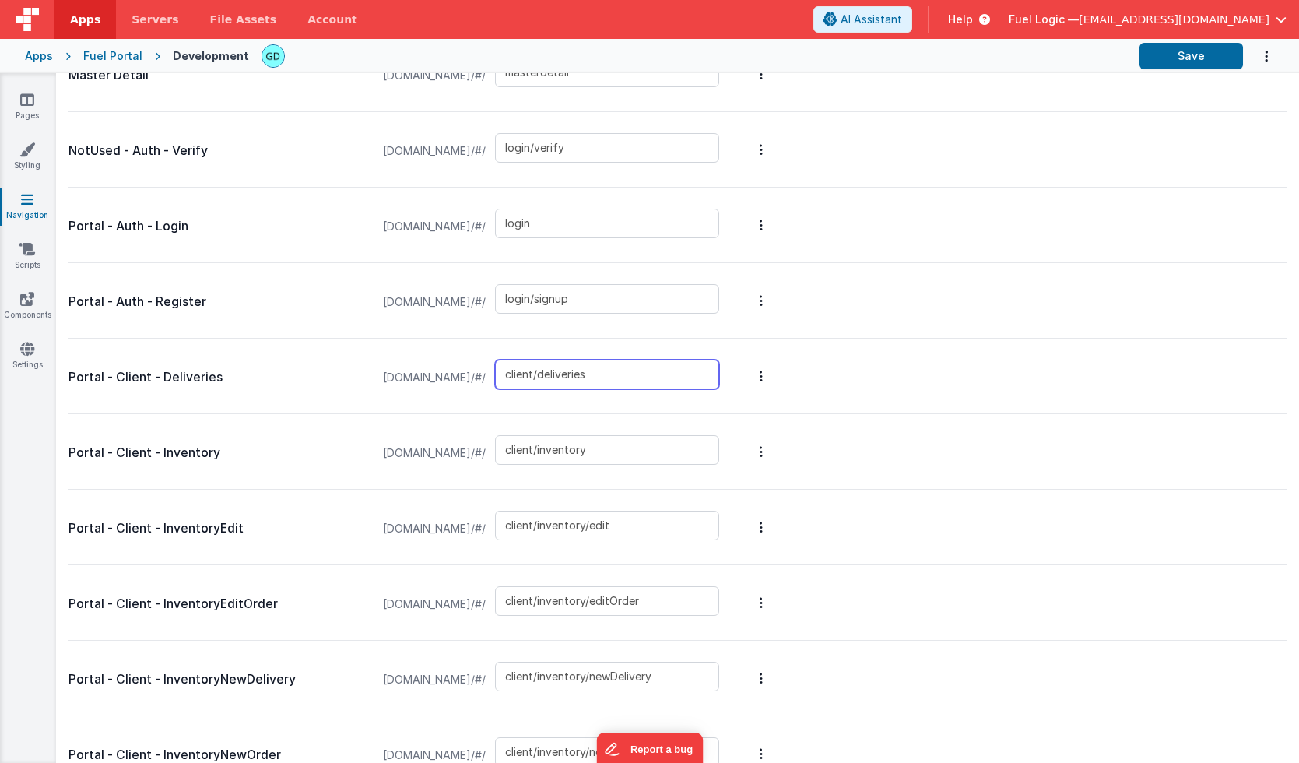
click at [586, 374] on input "client/deliveries" at bounding box center [607, 375] width 224 height 30
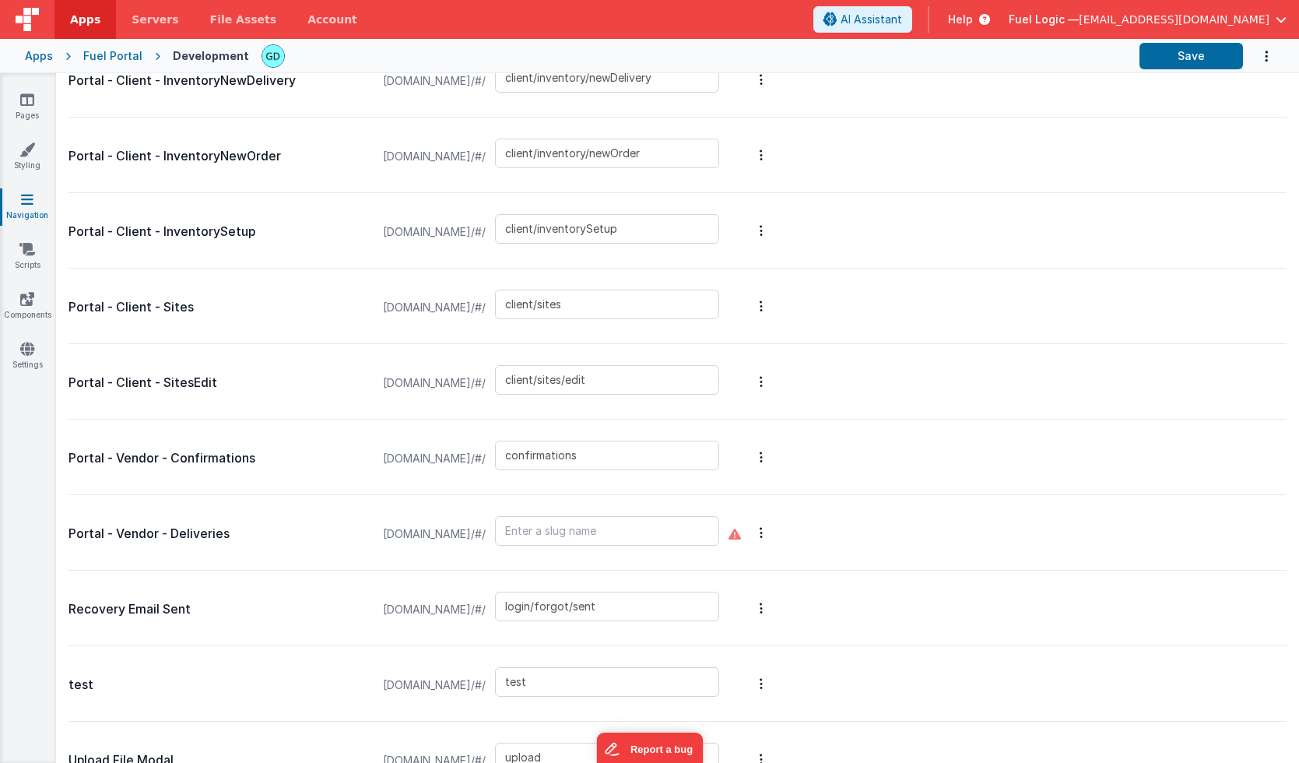
scroll to position [1645, 0]
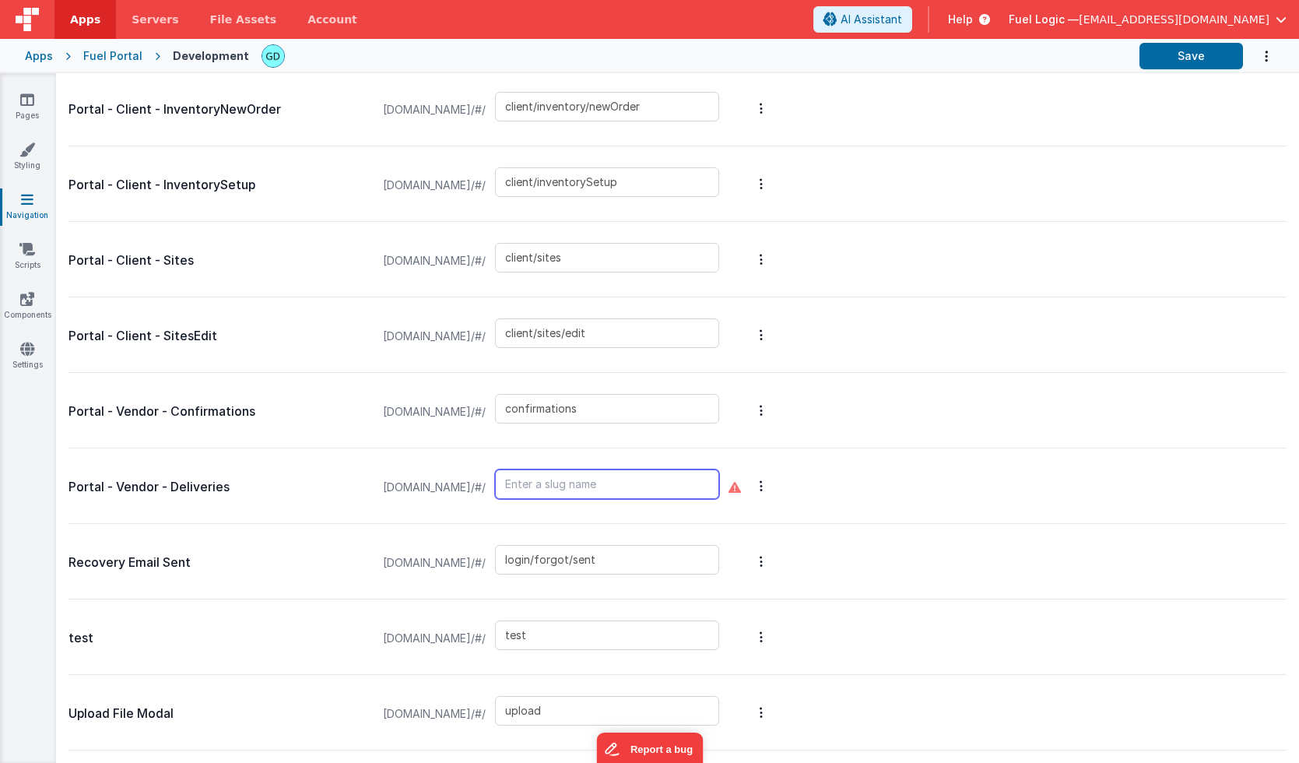
paste input "client/deliveries"
click at [559, 481] on input "client/deliveries" at bounding box center [607, 484] width 224 height 30
type input "vendor/deliveries"
click at [486, 481] on span "[DOMAIN_NAME]/#/" at bounding box center [434, 487] width 121 height 59
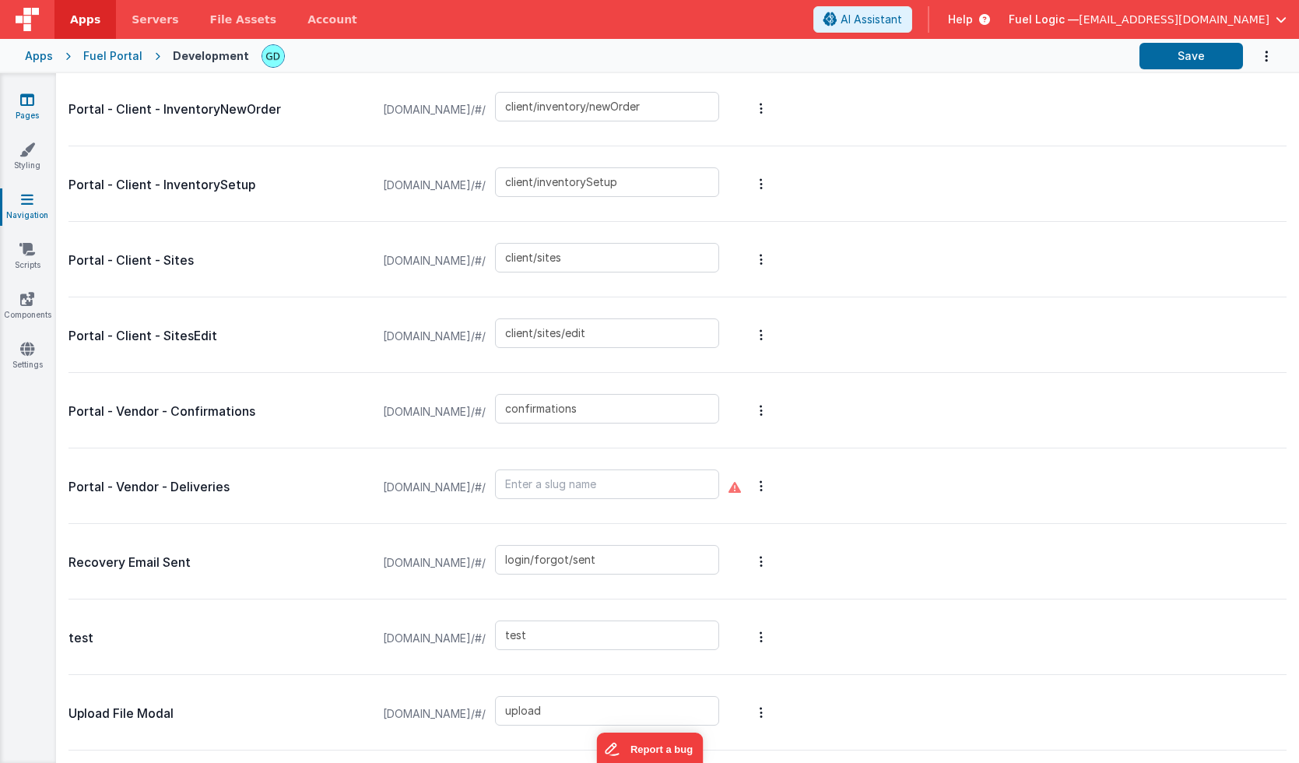
click at [19, 109] on link "Pages" at bounding box center [27, 107] width 56 height 31
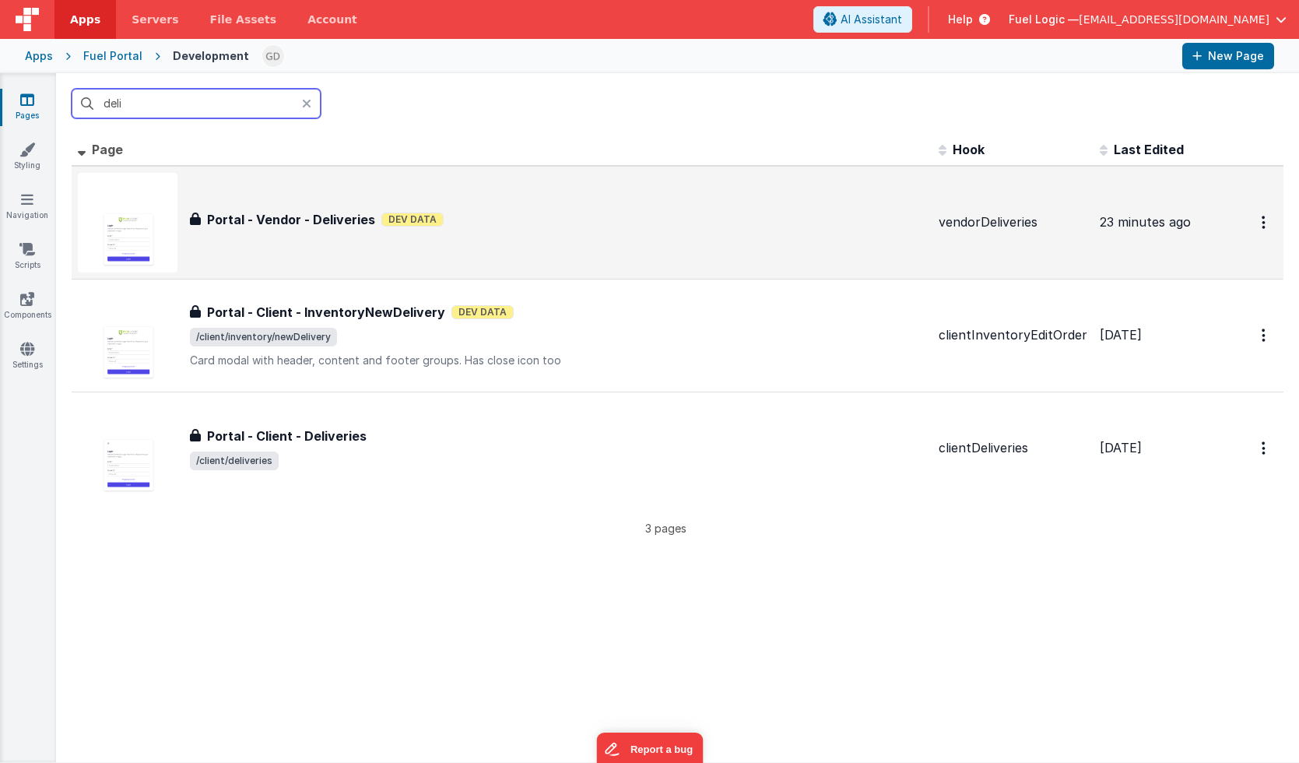
type input "deli"
click at [509, 218] on div "Portal - Vendor - Deliveries Dev Data" at bounding box center [558, 219] width 736 height 19
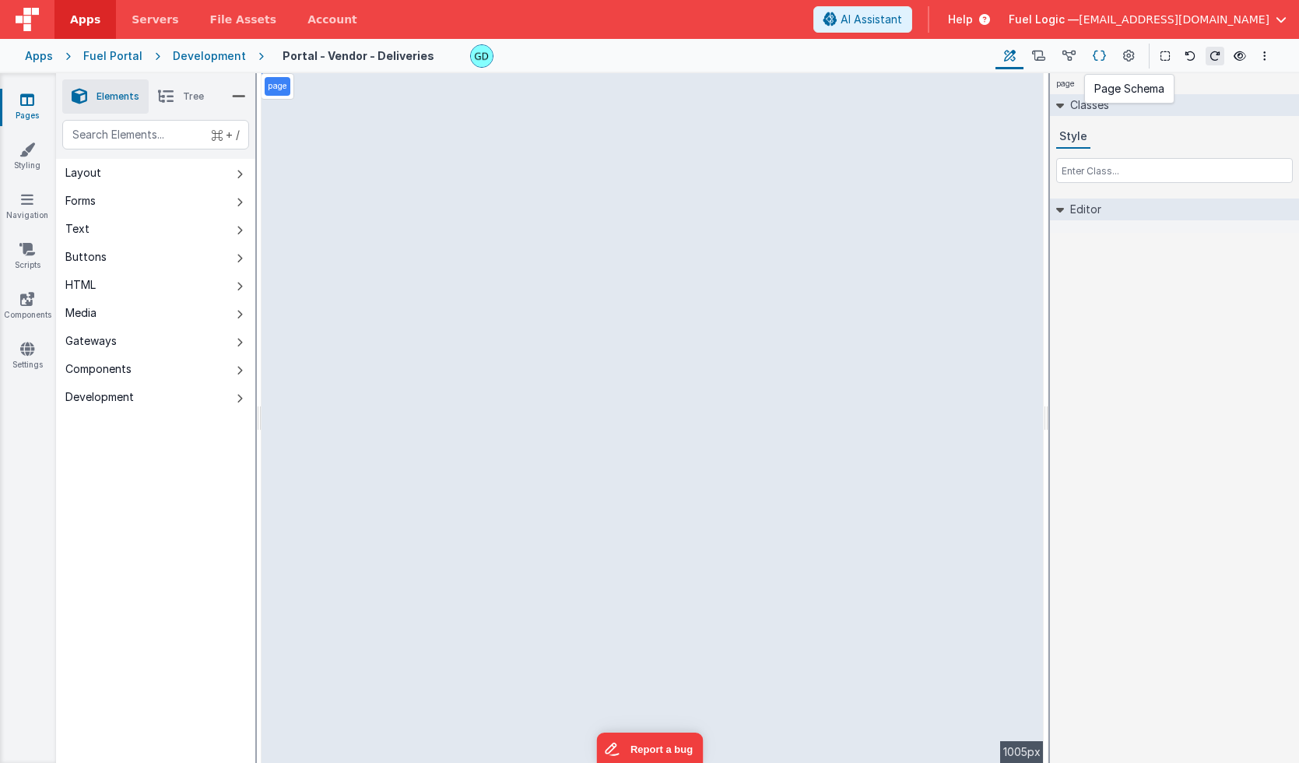
click at [1100, 57] on icon at bounding box center [1099, 56] width 13 height 16
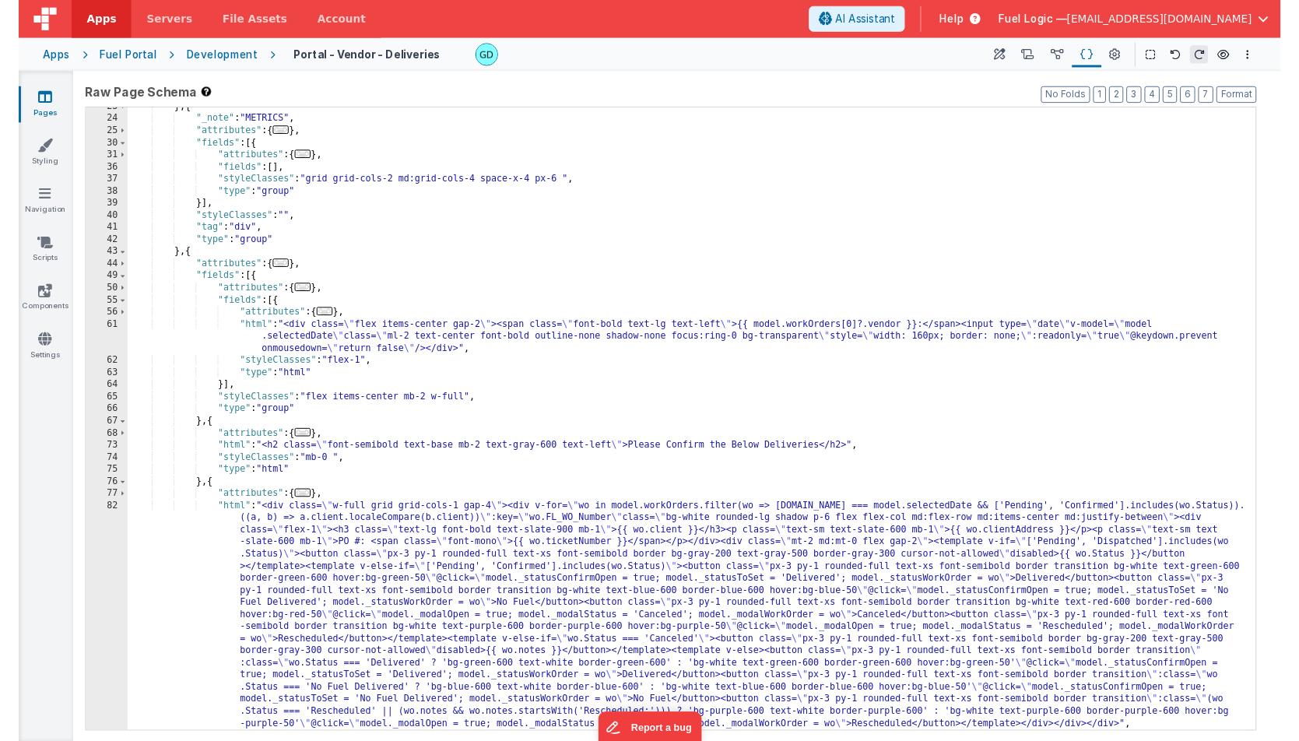
scroll to position [332, 0]
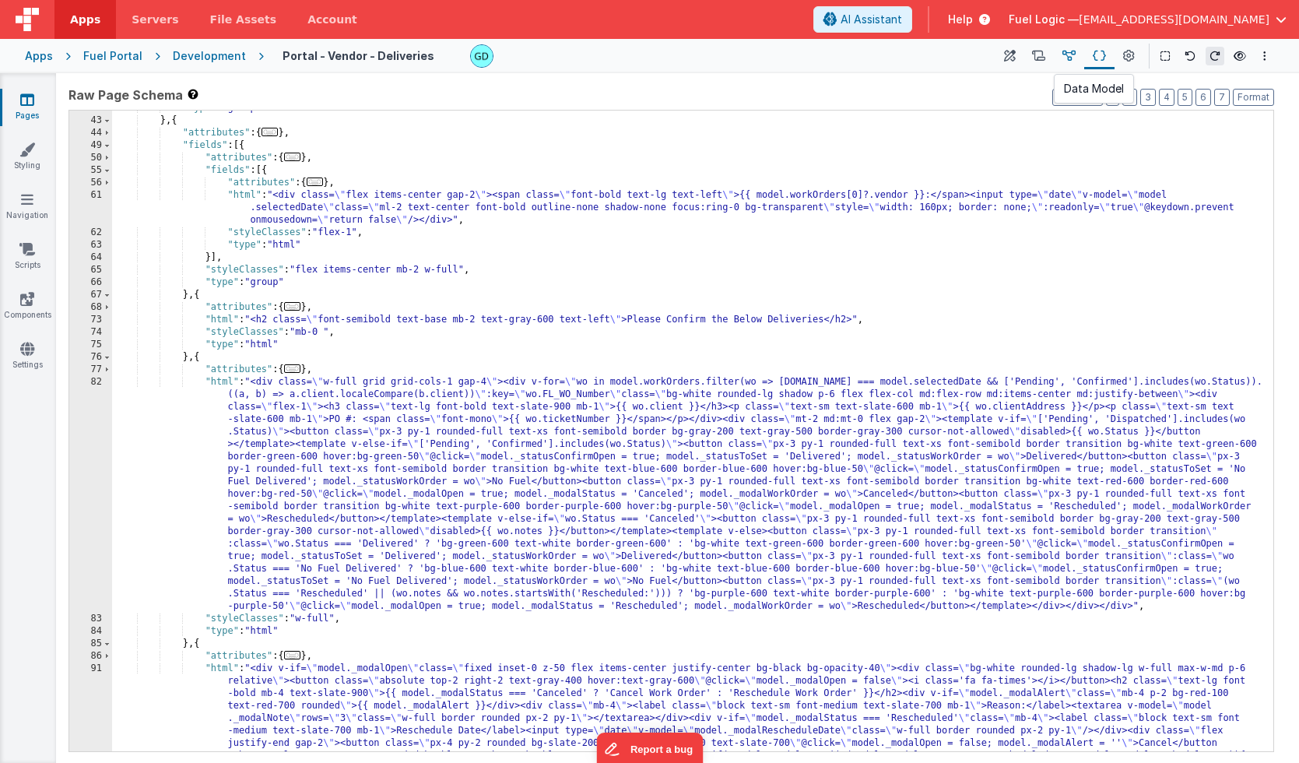
click at [1063, 55] on button at bounding box center [1069, 56] width 30 height 26
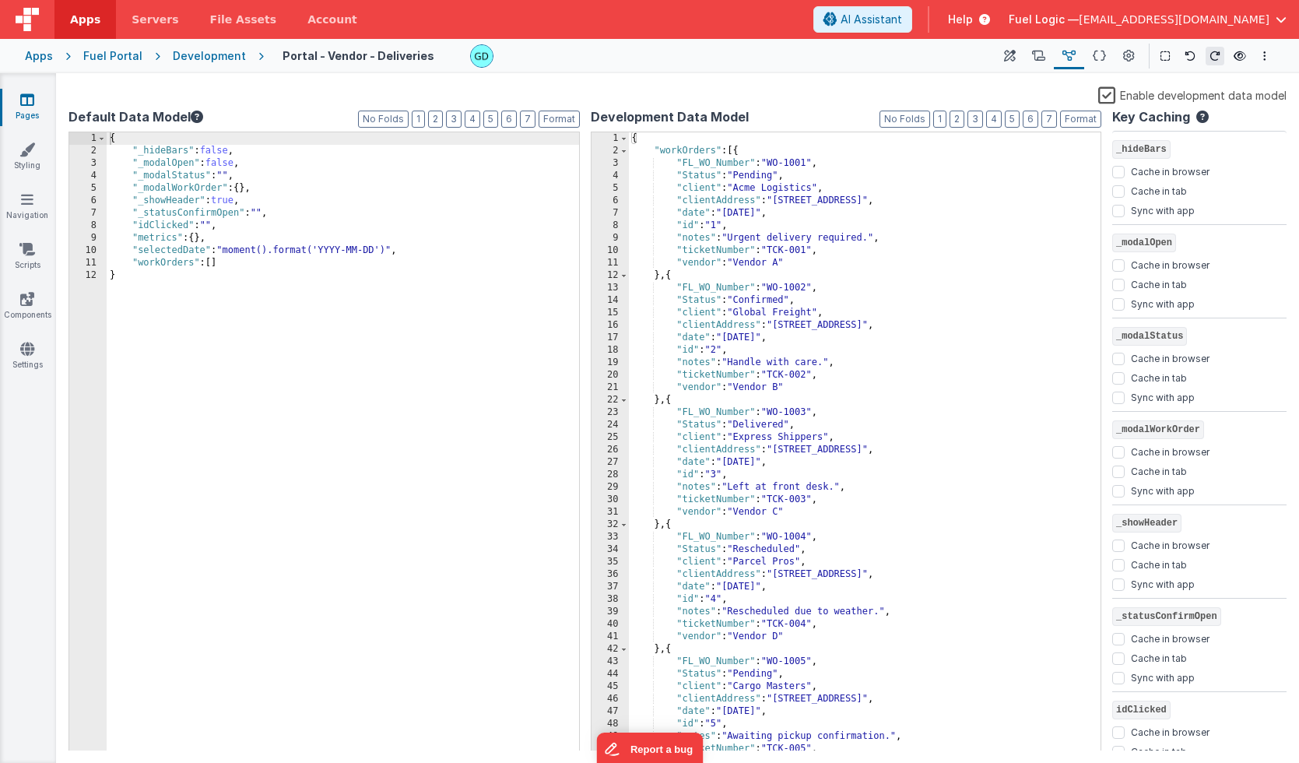
click at [290, 212] on div "{ "_hideBars" : false , "_modalOpen" : false , "_modalStatus" : "" , "_modalWor…" at bounding box center [343, 453] width 472 height 643
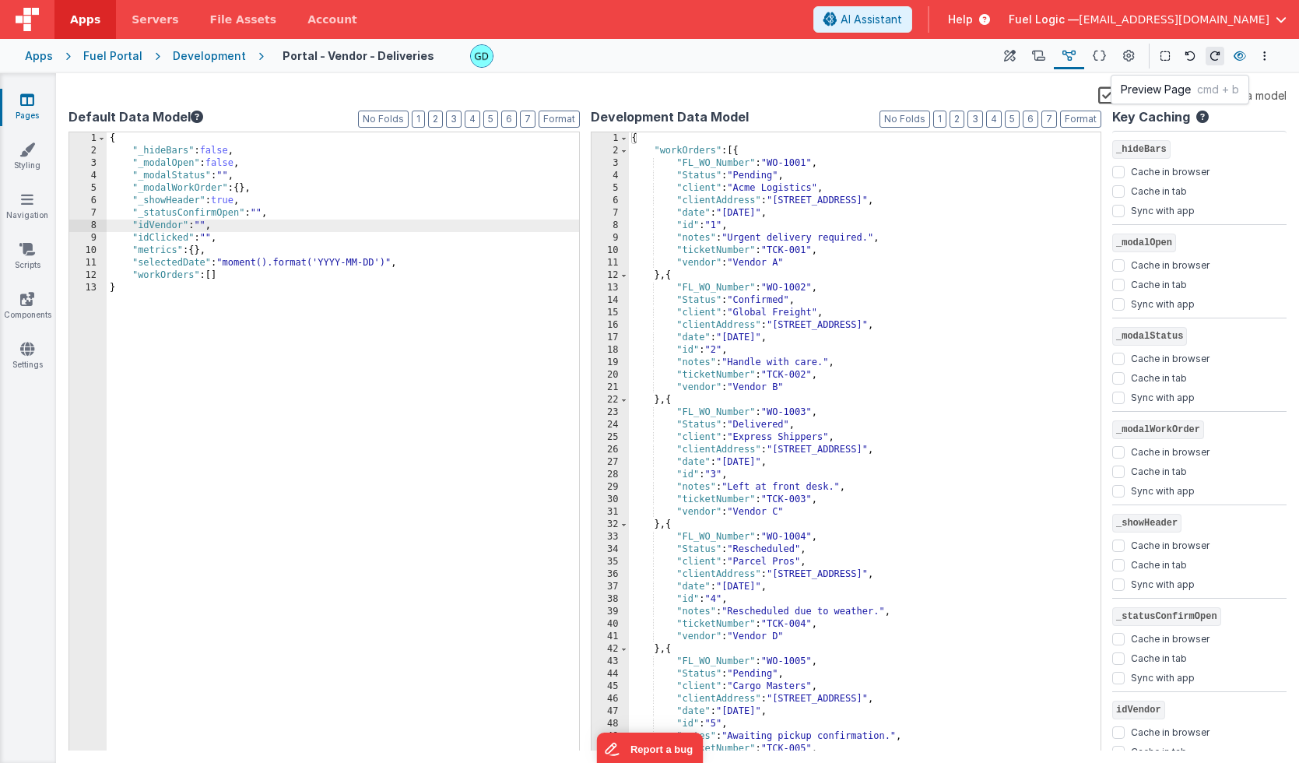
click at [1236, 55] on icon at bounding box center [1239, 56] width 12 height 11
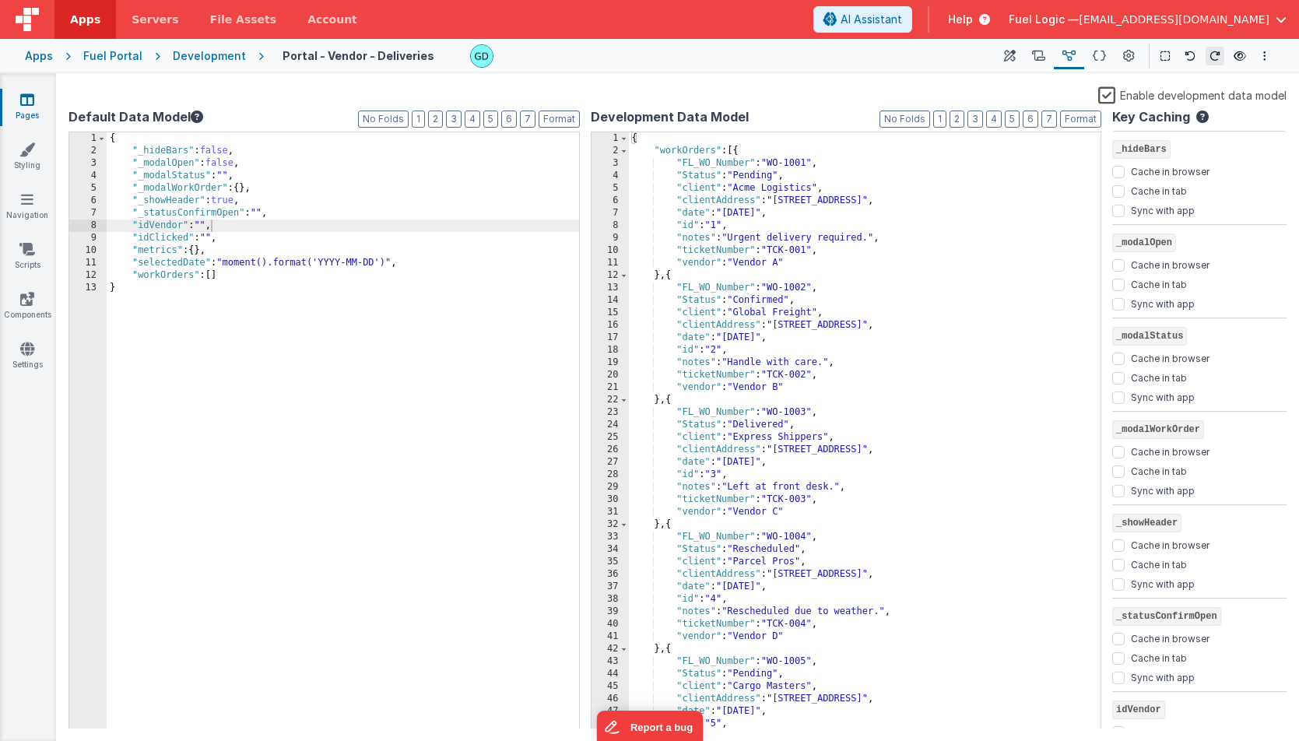
click at [82, 53] on div "Apps Fuel Portal Development Portal - Vendor - Deliveries Page Builder Named Ac…" at bounding box center [649, 56] width 1299 height 34
click at [97, 54] on div "Fuel Portal" at bounding box center [112, 56] width 59 height 16
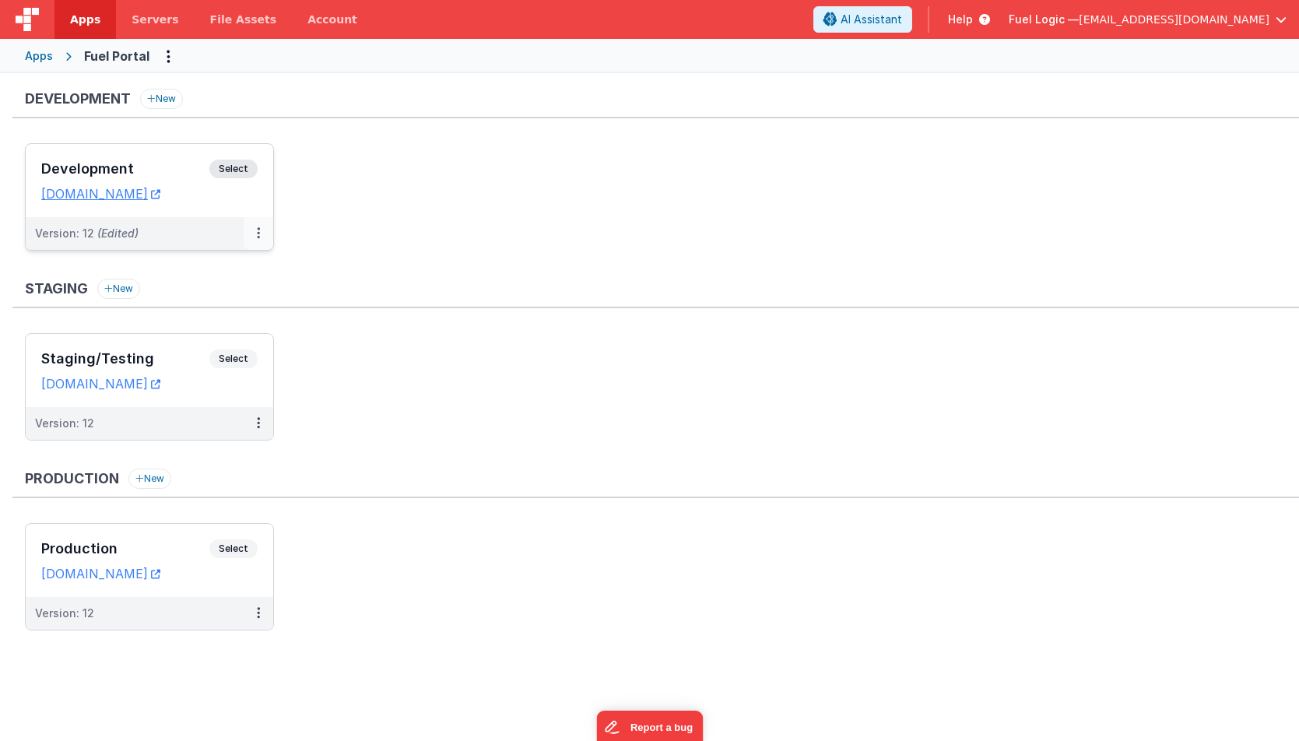
click at [258, 233] on icon at bounding box center [258, 233] width 3 height 1
click at [219, 293] on span "Open Helper" at bounding box center [201, 295] width 68 height 13
